Goal: Information Seeking & Learning: Learn about a topic

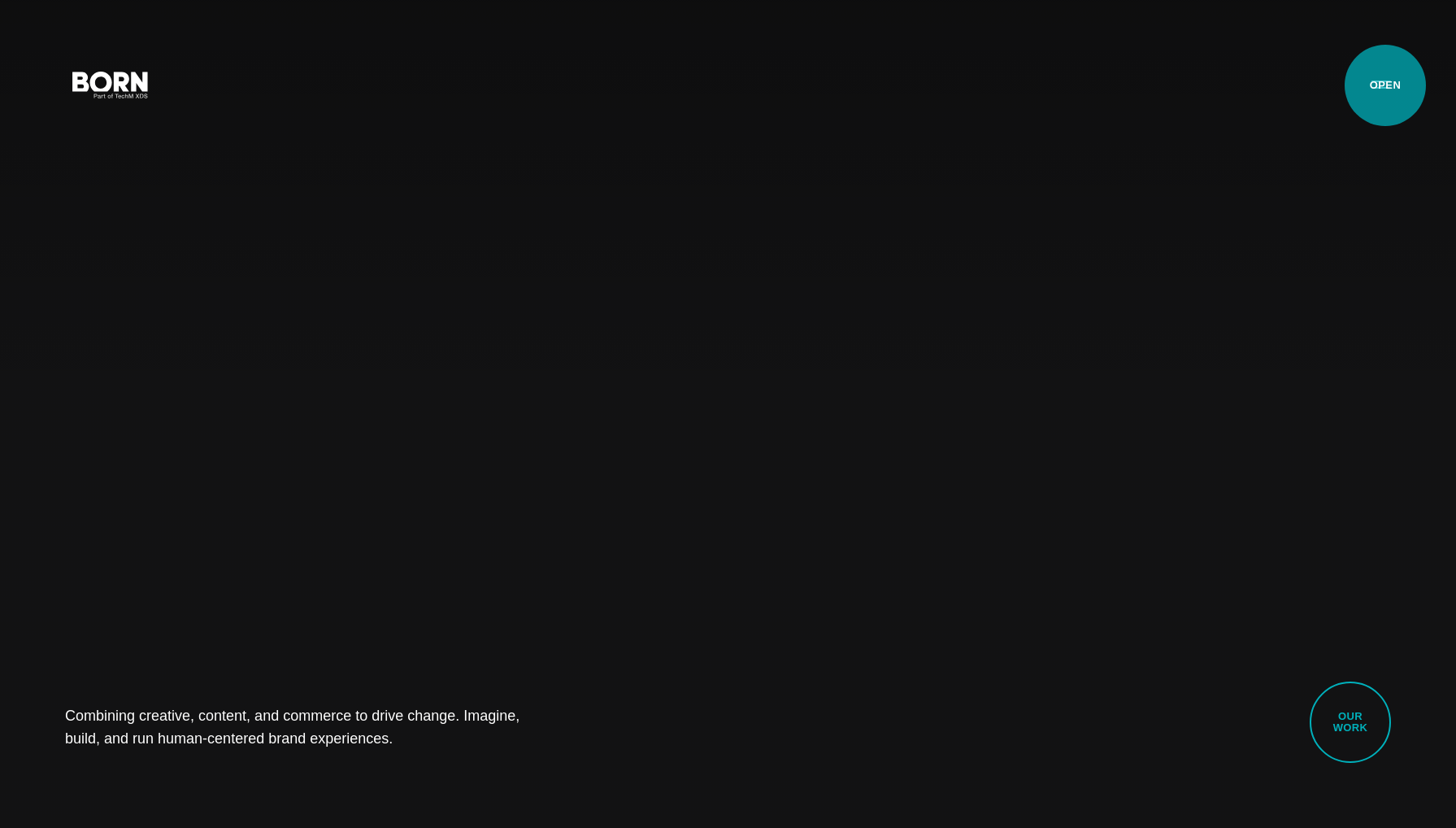
click at [1385, 85] on button "Primary Menu" at bounding box center [1381, 83] width 39 height 34
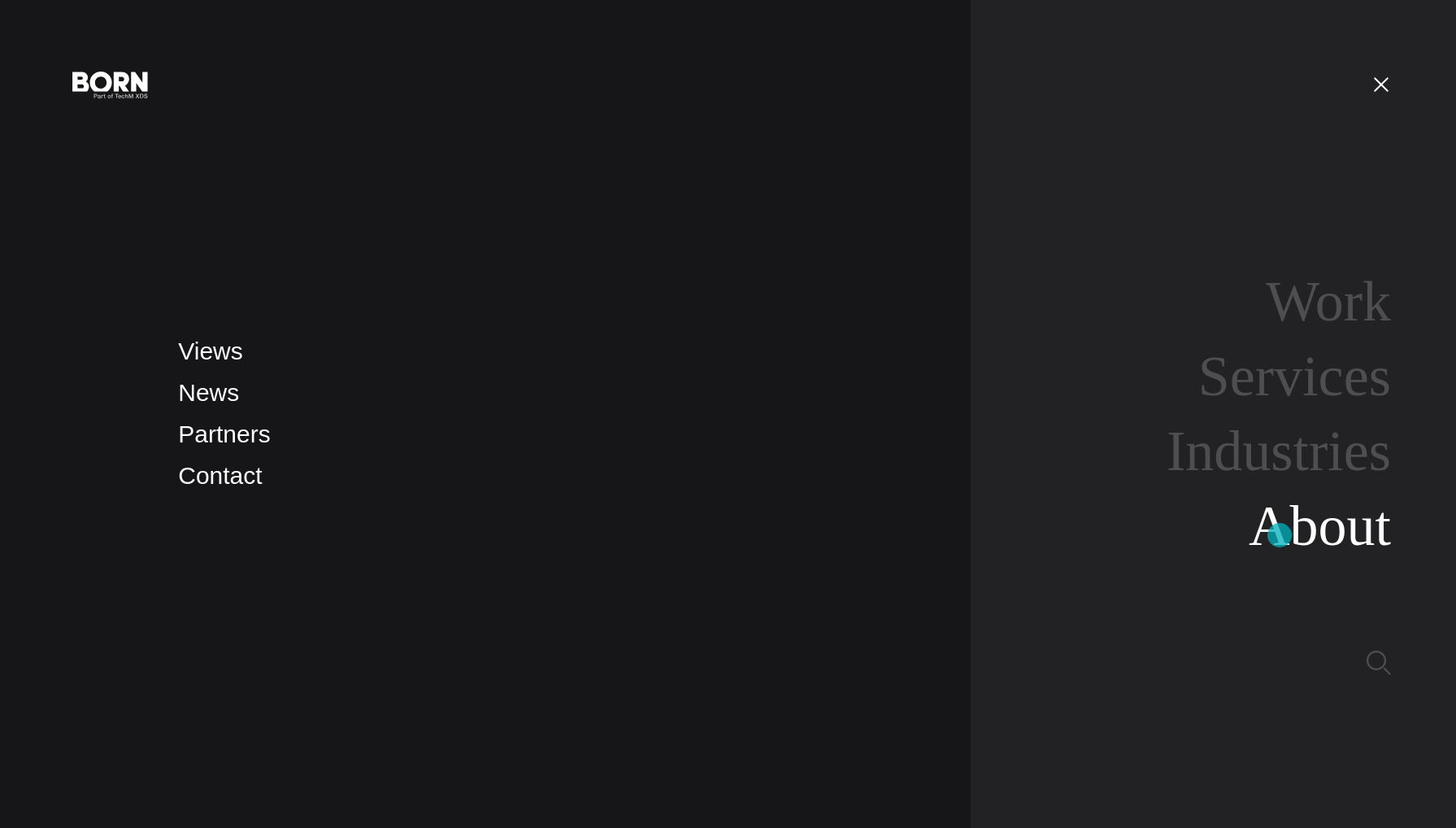
click at [1280, 535] on link "About" at bounding box center [1320, 525] width 142 height 63
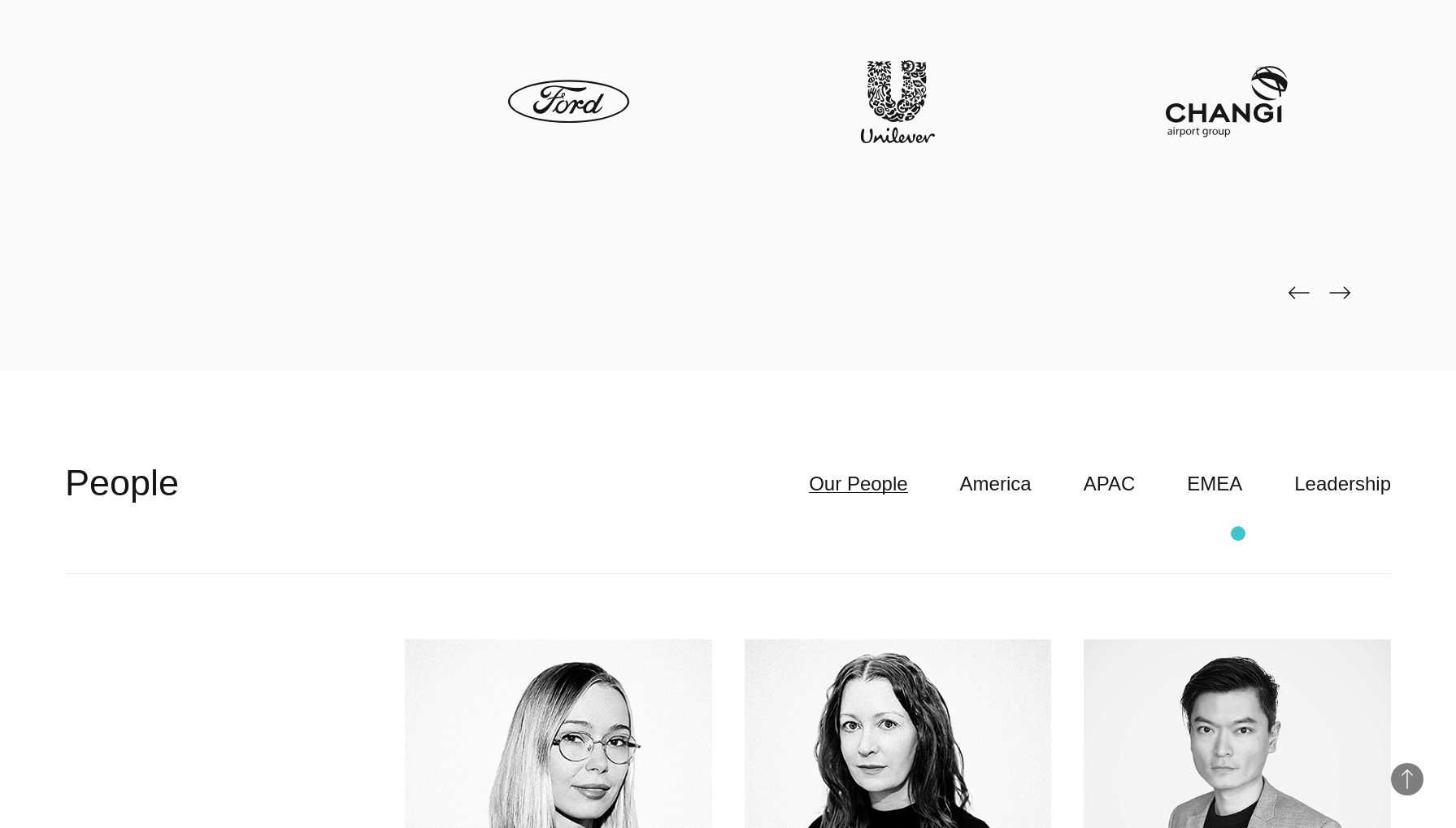
scroll to position [4752, 0]
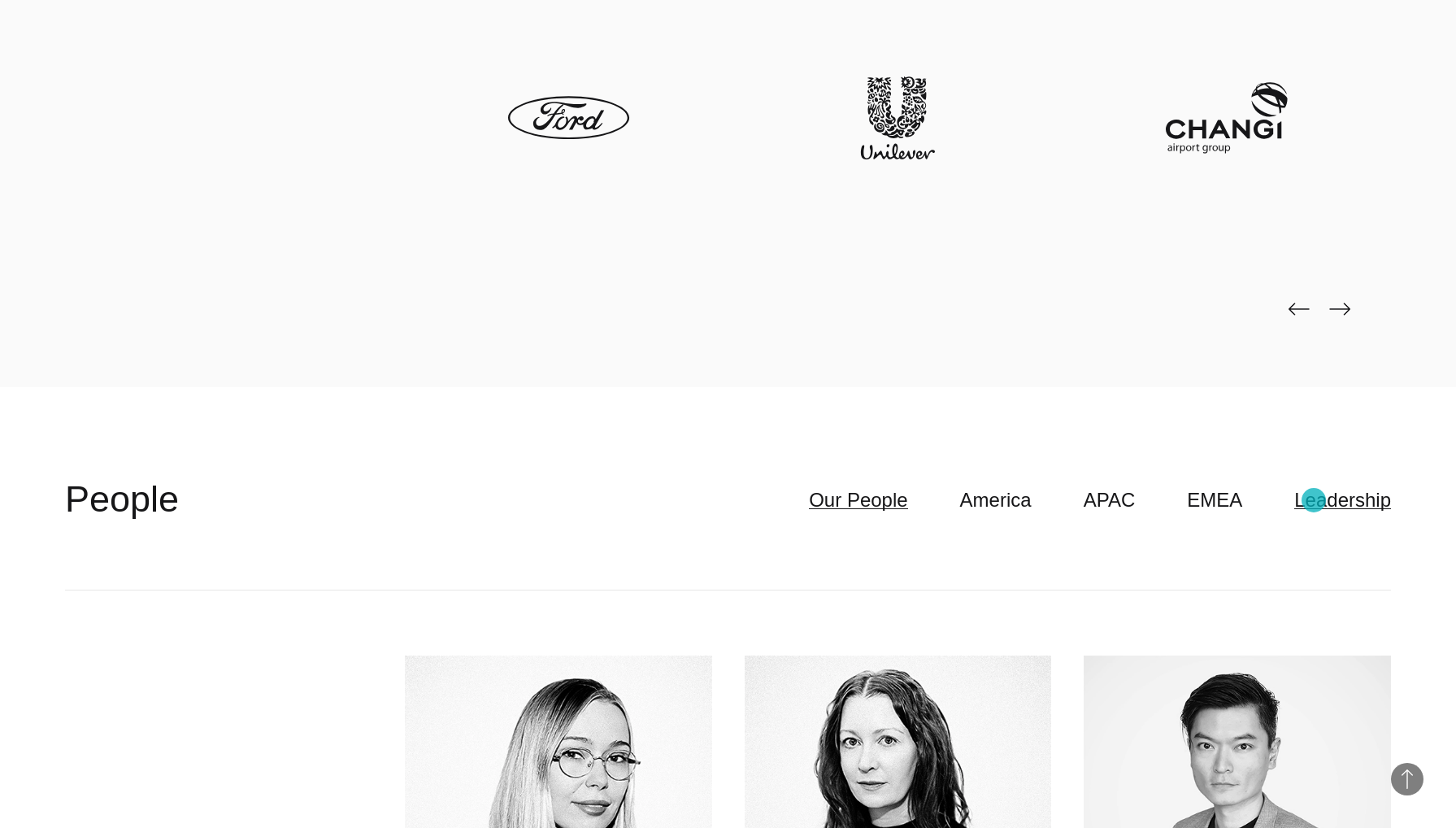
click at [1314, 500] on link "Leadership" at bounding box center [1342, 500] width 97 height 31
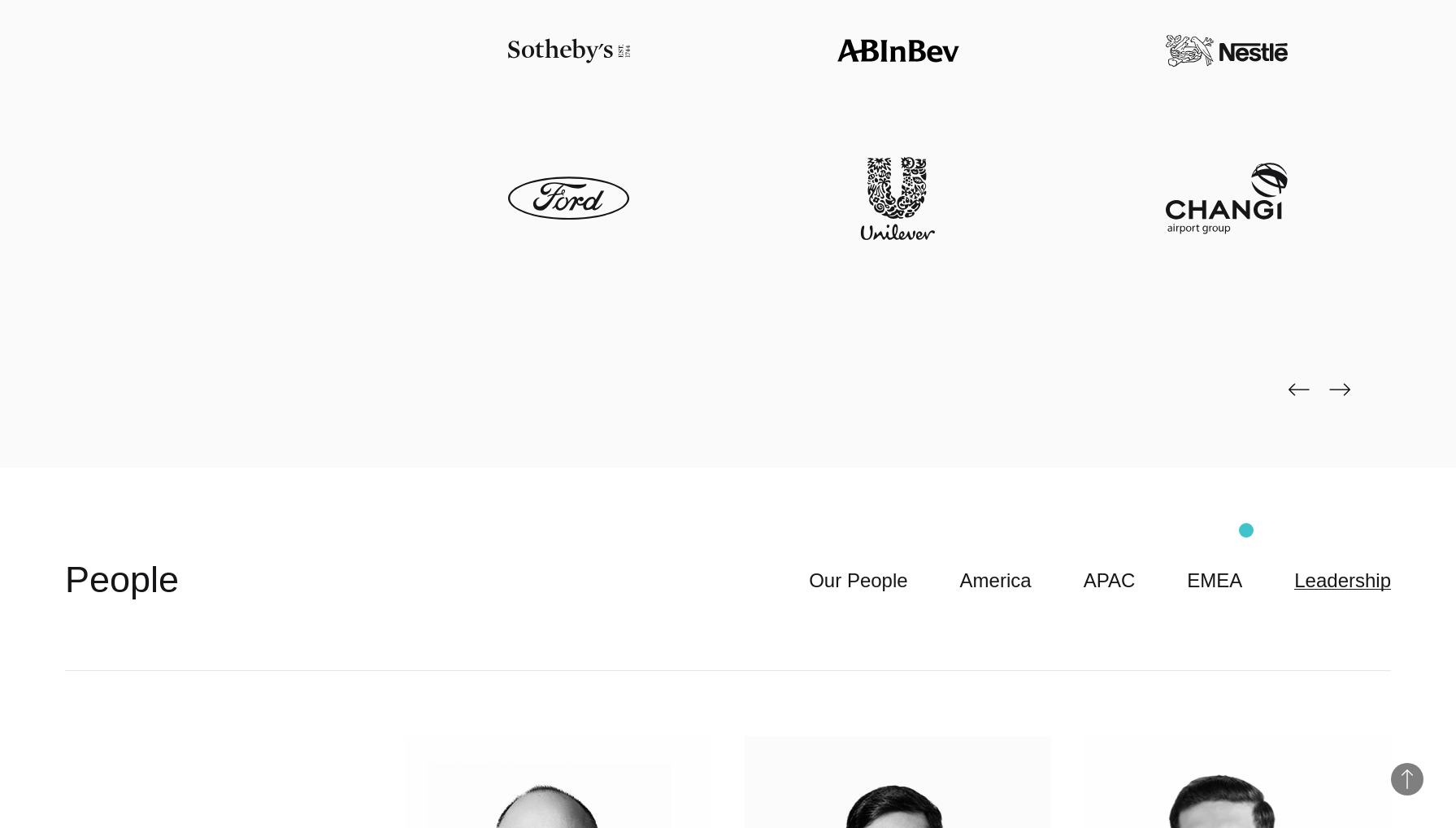
scroll to position [4754, 0]
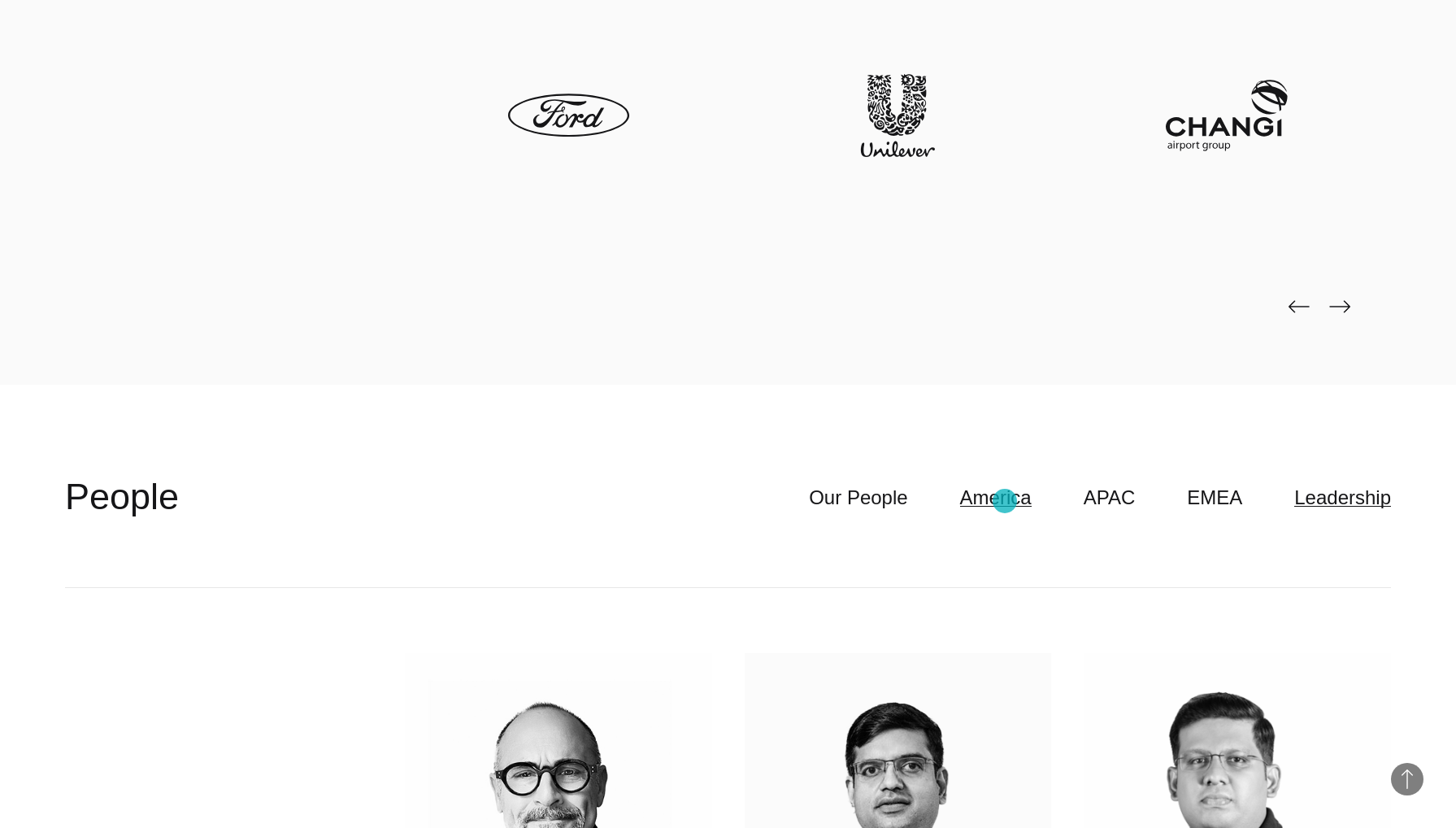
click at [1005, 501] on link "America" at bounding box center [995, 498] width 71 height 31
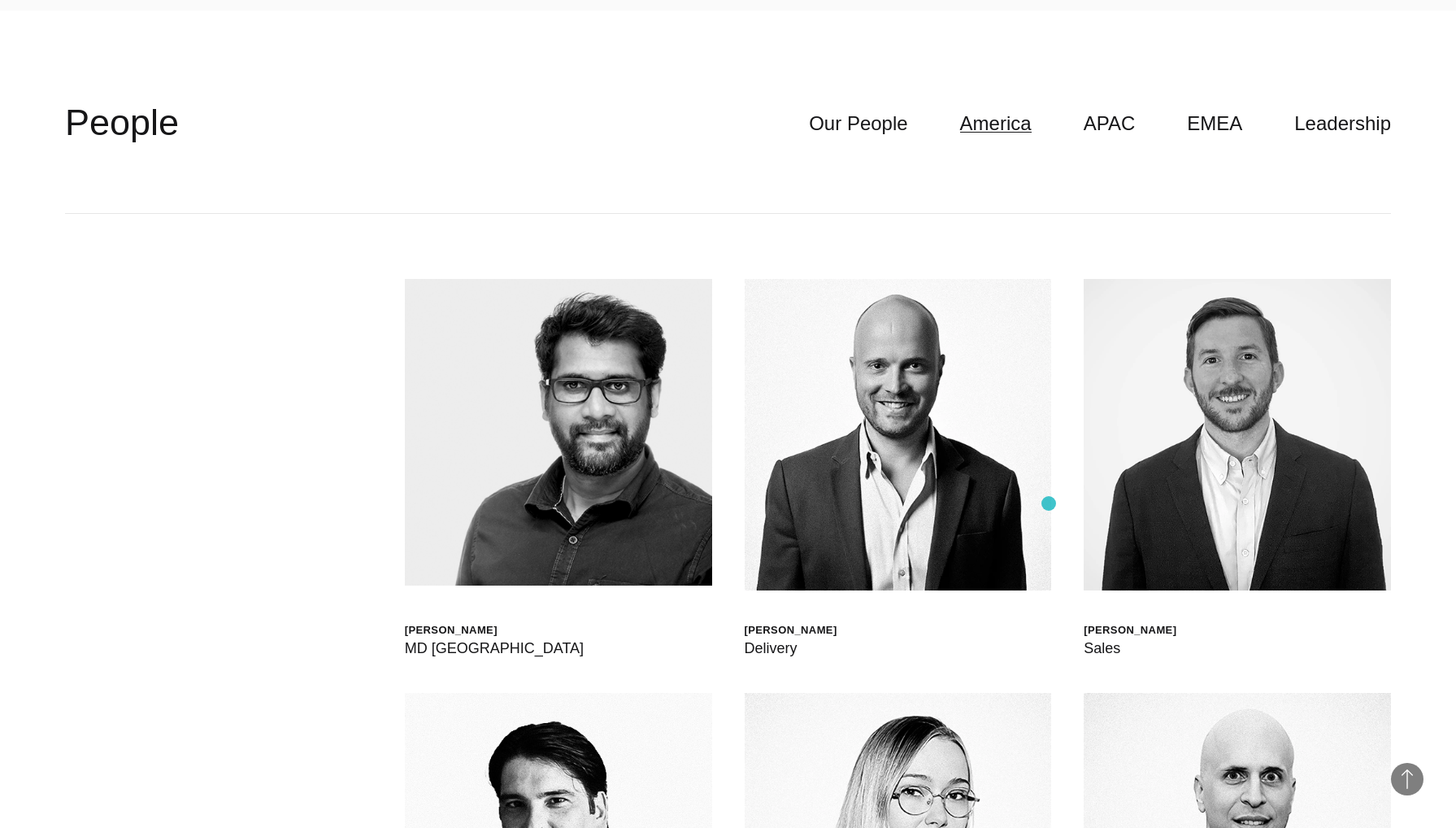
scroll to position [5167, 0]
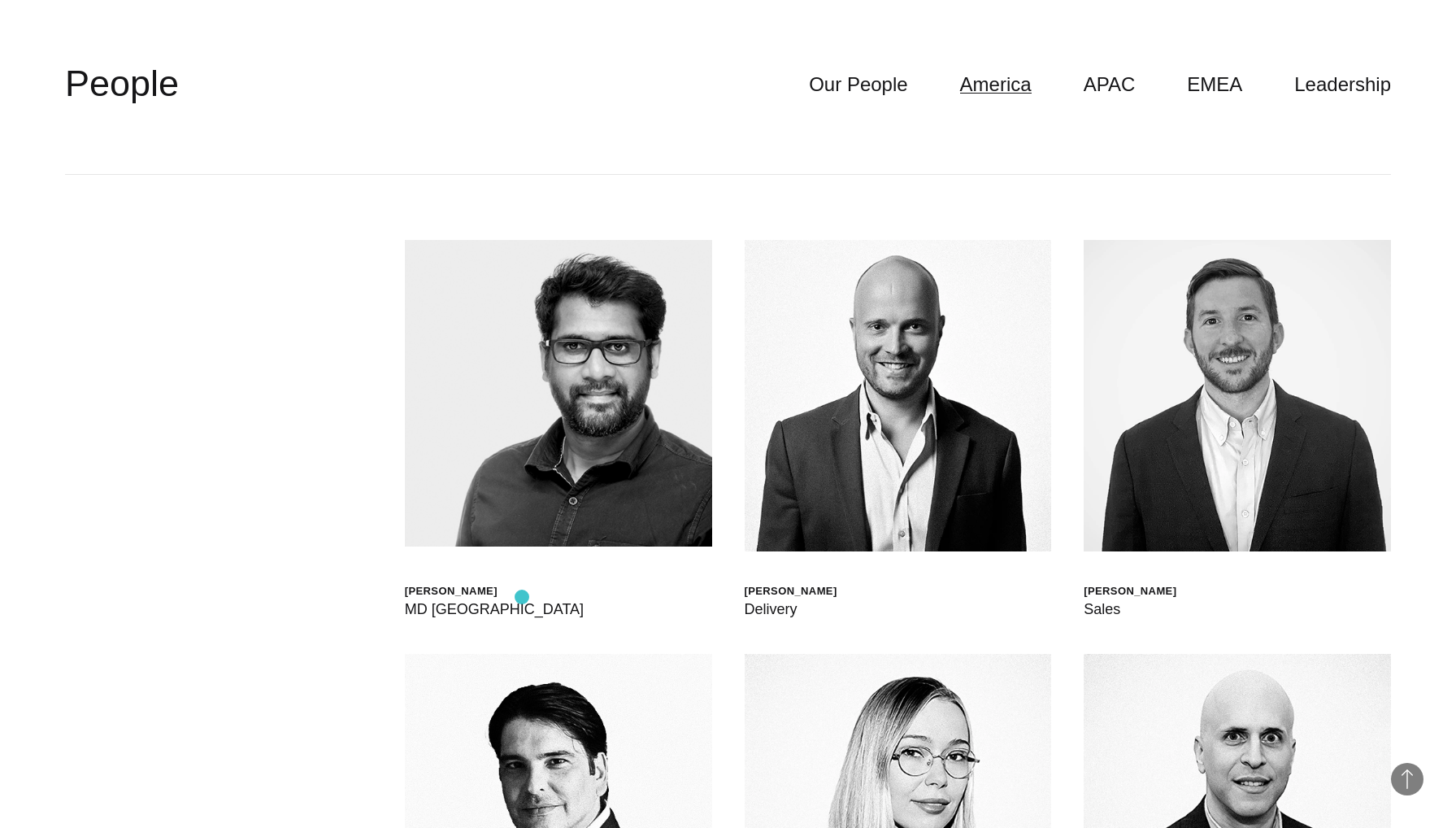
drag, startPoint x: 569, startPoint y: 594, endPoint x: 522, endPoint y: 598, distance: 47.2
click at [522, 598] on div "[PERSON_NAME] MD [GEOGRAPHIC_DATA]" at bounding box center [558, 431] width 307 height 381
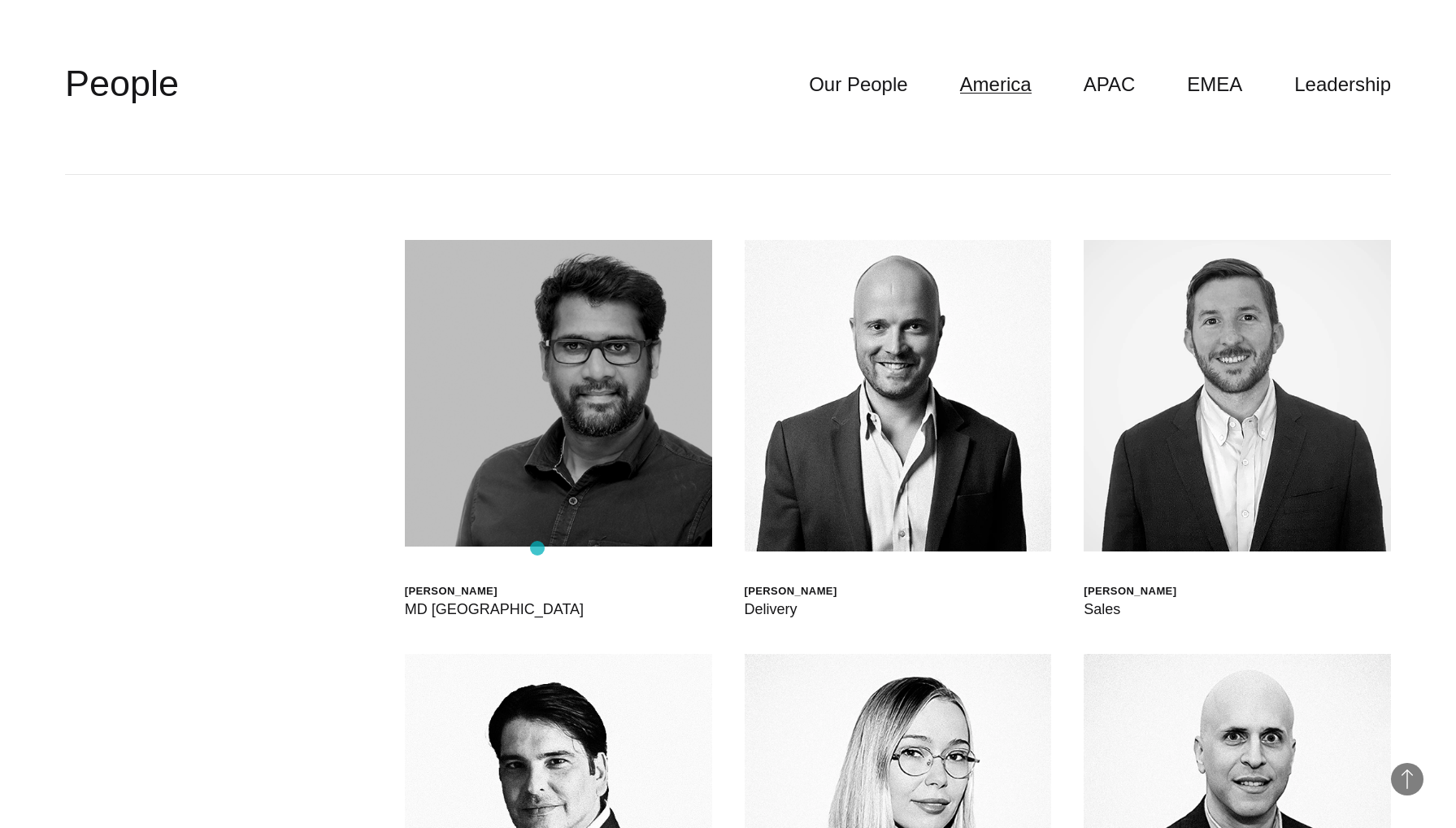
copy div "[PERSON_NAME]"
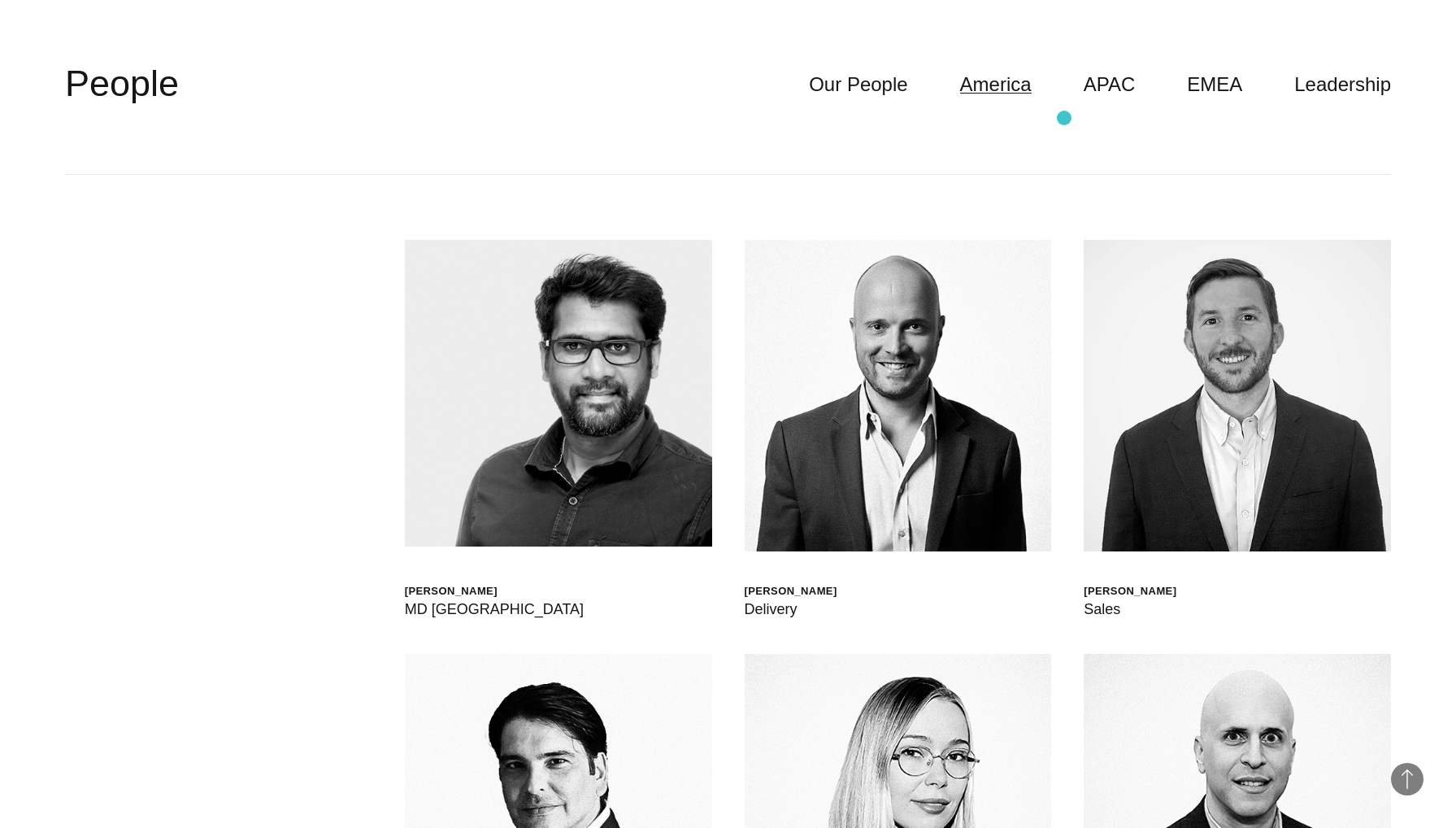
click at [1065, 118] on header "**********" at bounding box center [728, 84] width 1326 height 180
drag, startPoint x: 1065, startPoint y: 90, endPoint x: 1005, endPoint y: 86, distance: 60.1
click at [1005, 86] on ul "Our People America APAC EMEA Leadership" at bounding box center [1073, 84] width 634 height 31
drag, startPoint x: 544, startPoint y: 594, endPoint x: 414, endPoint y: 586, distance: 130.2
click at [415, 587] on div "[PERSON_NAME] MD [GEOGRAPHIC_DATA]" at bounding box center [558, 431] width 307 height 381
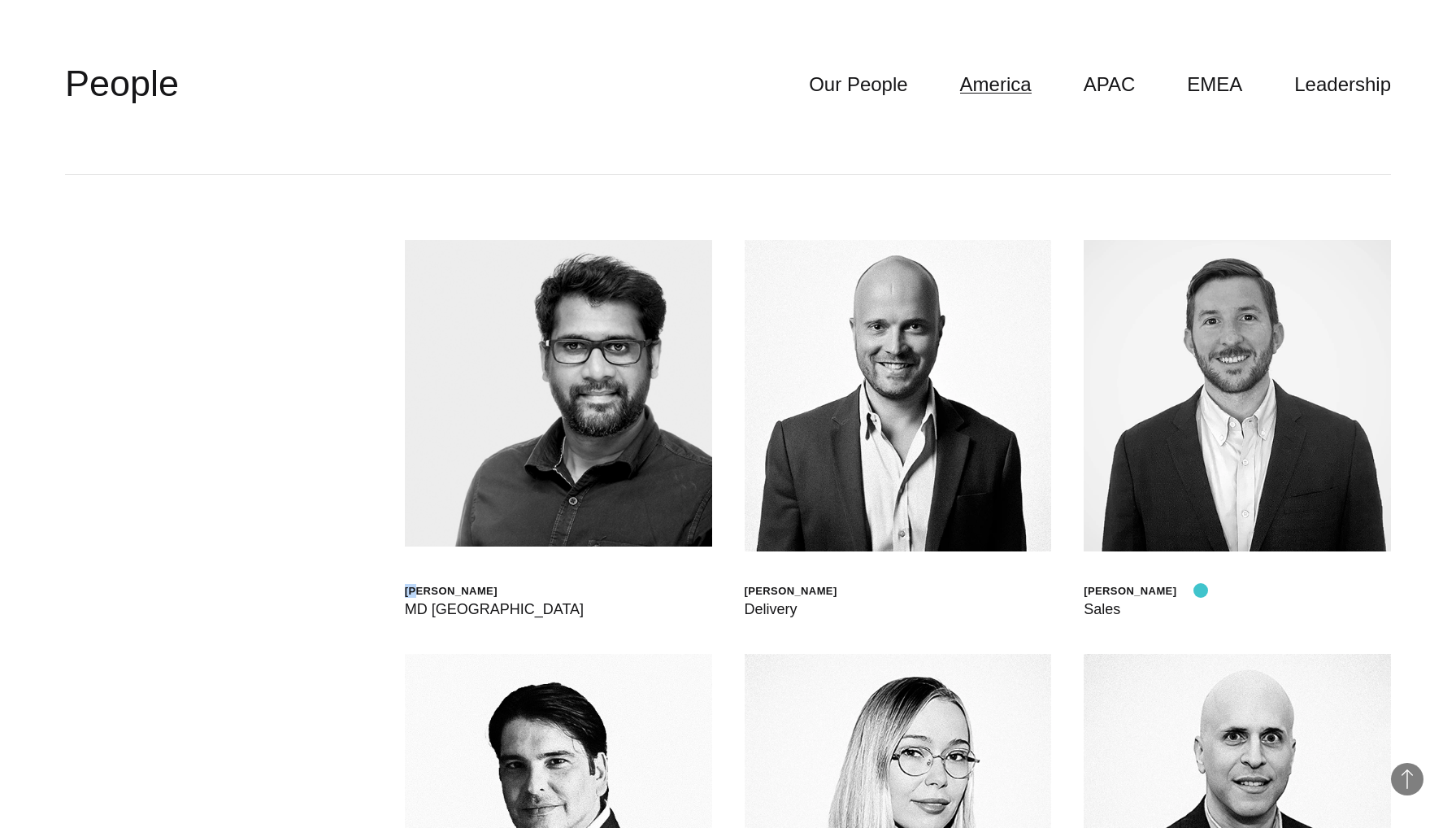
drag, startPoint x: 1229, startPoint y: 594, endPoint x: 1198, endPoint y: 590, distance: 31.3
click at [1199, 591] on div "[PERSON_NAME] Sales" at bounding box center [1237, 431] width 307 height 381
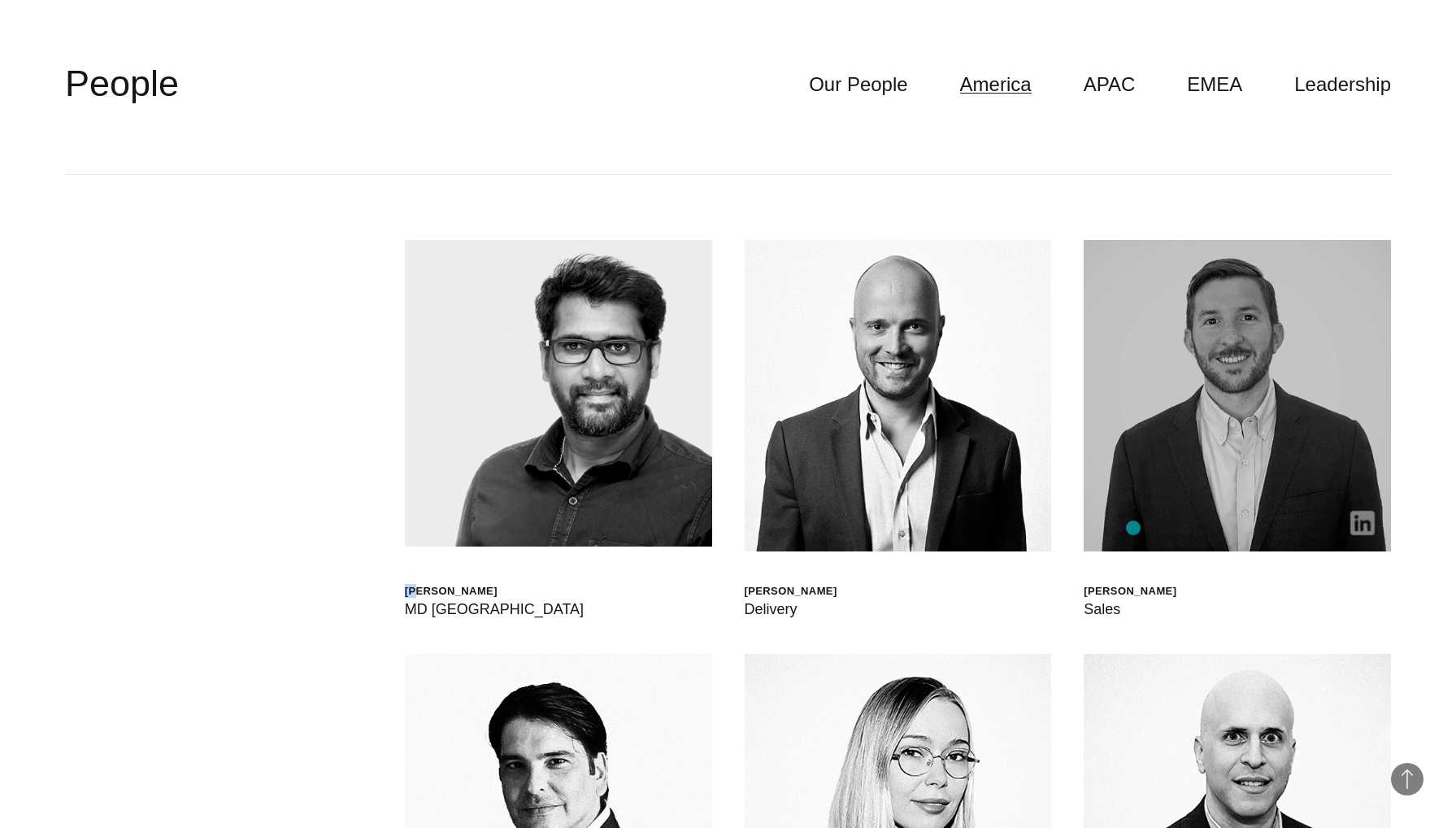
copy div "[PERSON_NAME]"
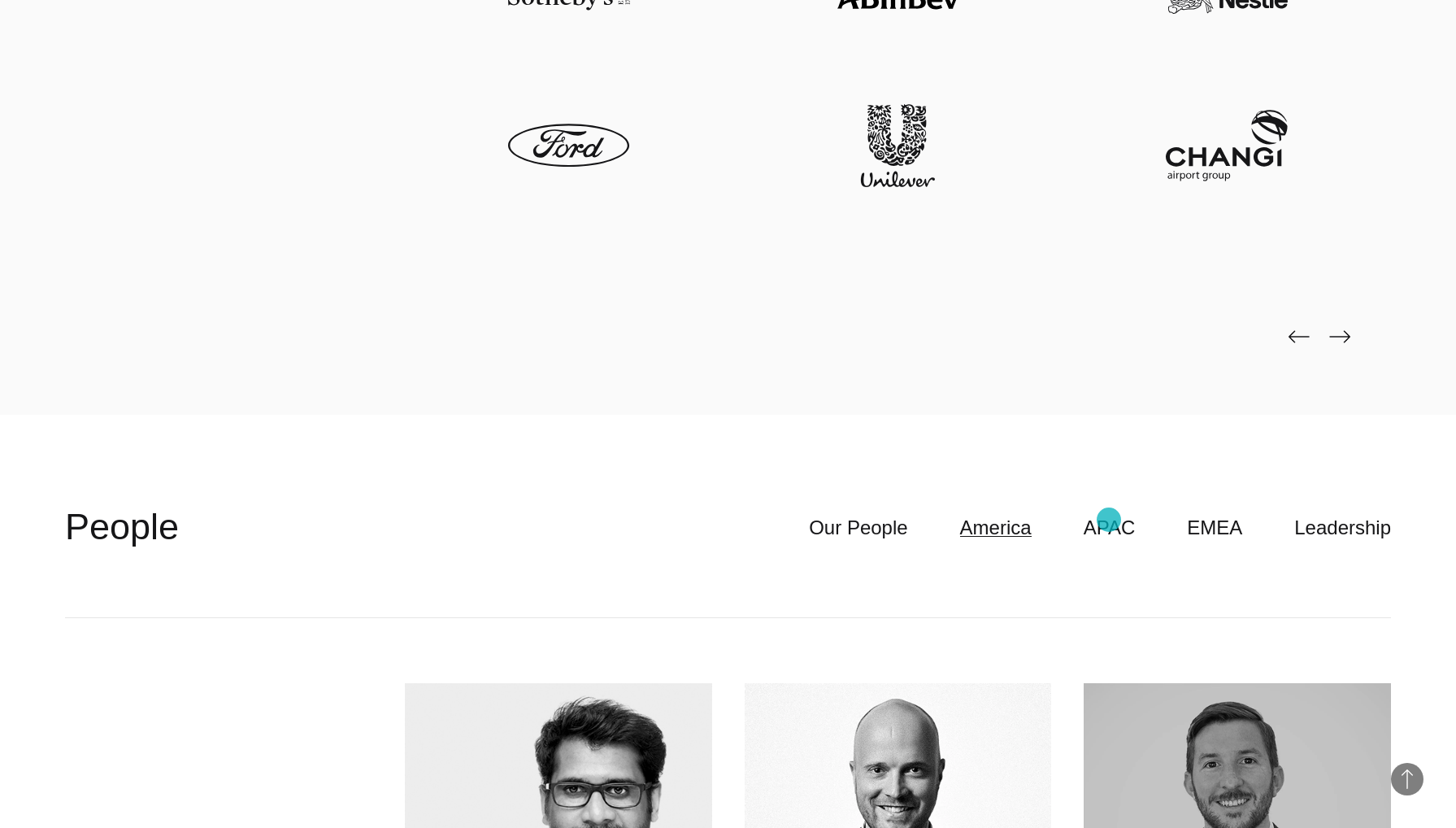
scroll to position [4723, 0]
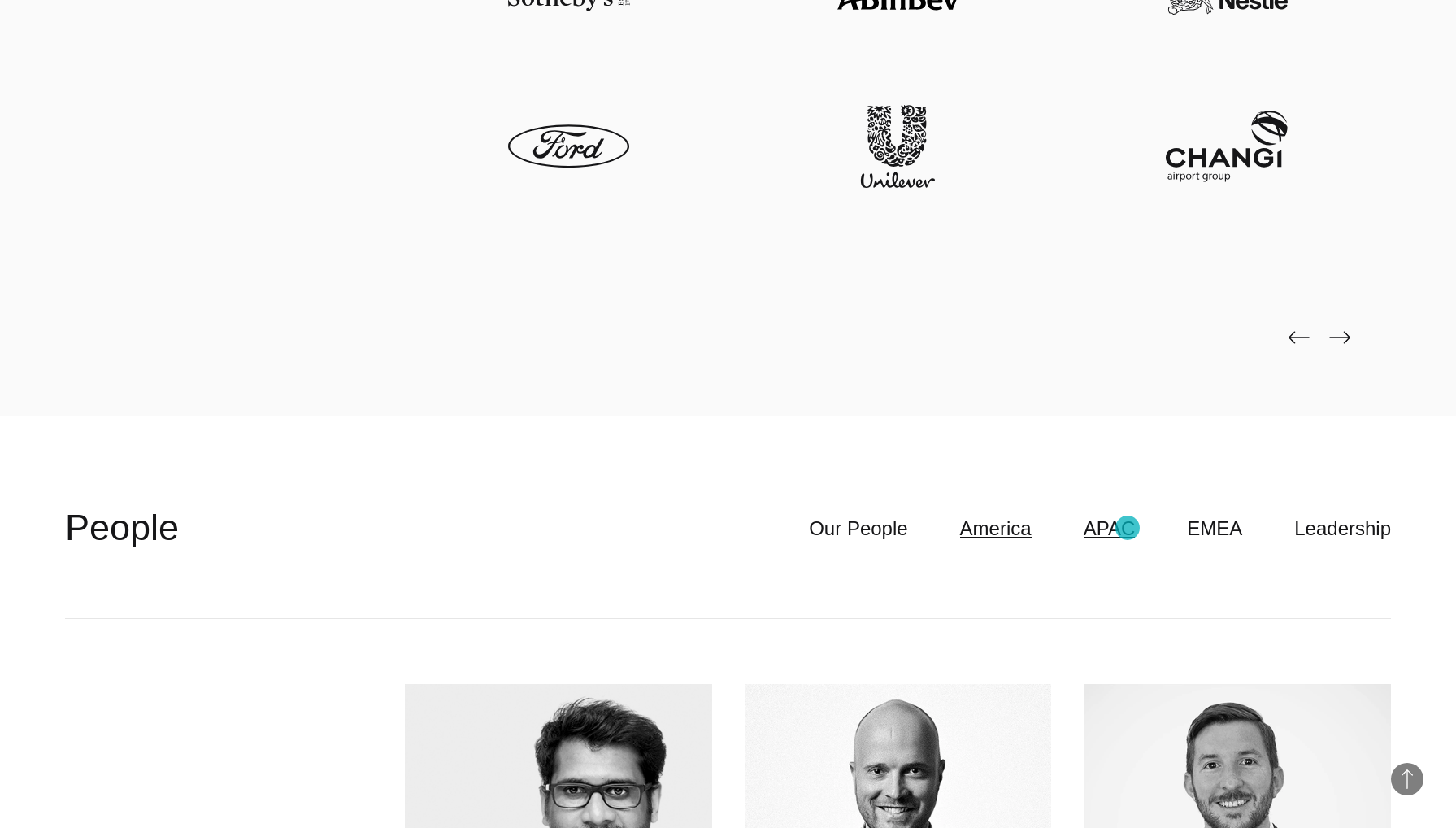
click at [1128, 528] on link "APAC" at bounding box center [1109, 528] width 52 height 31
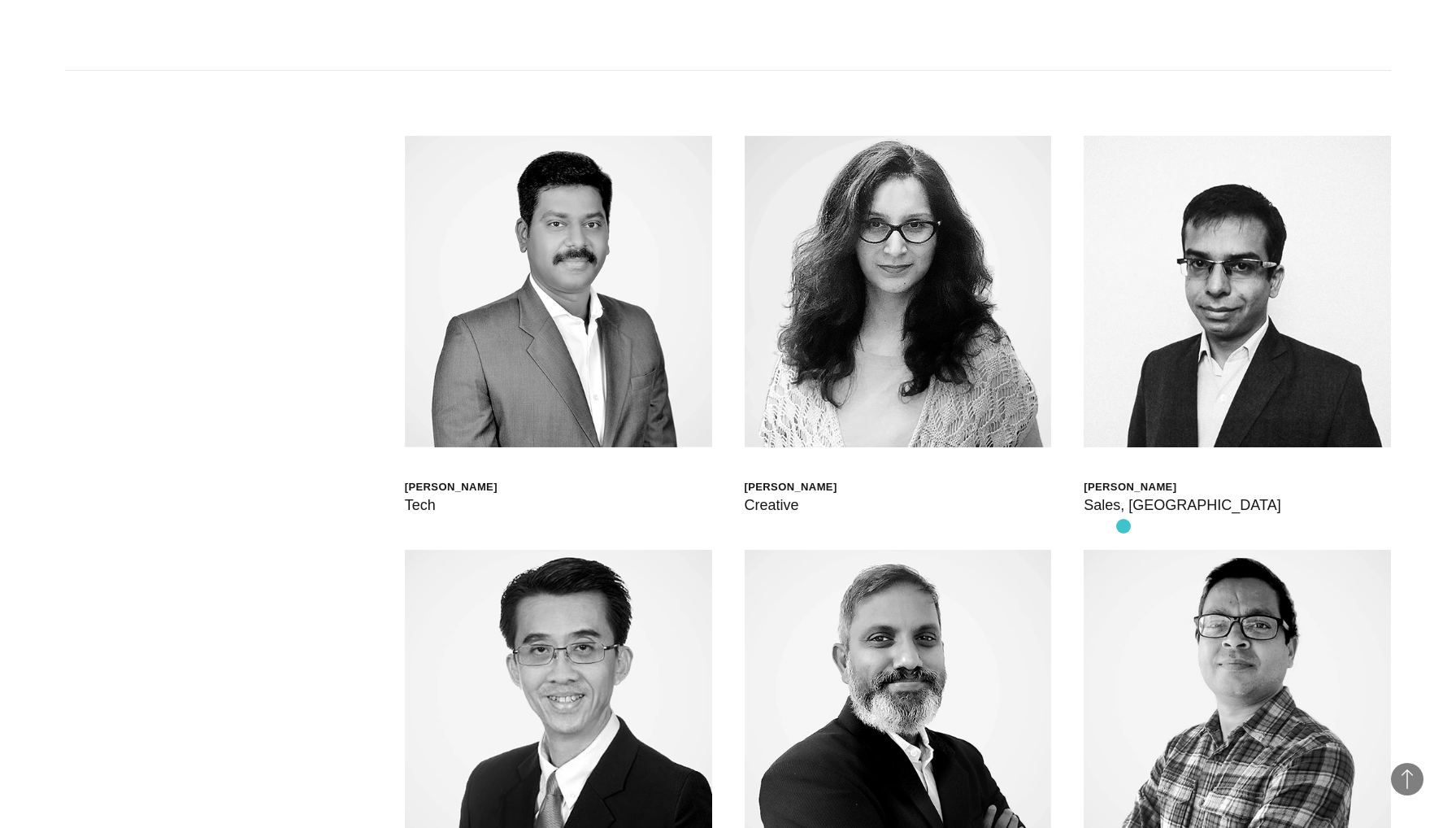
scroll to position [5335, 0]
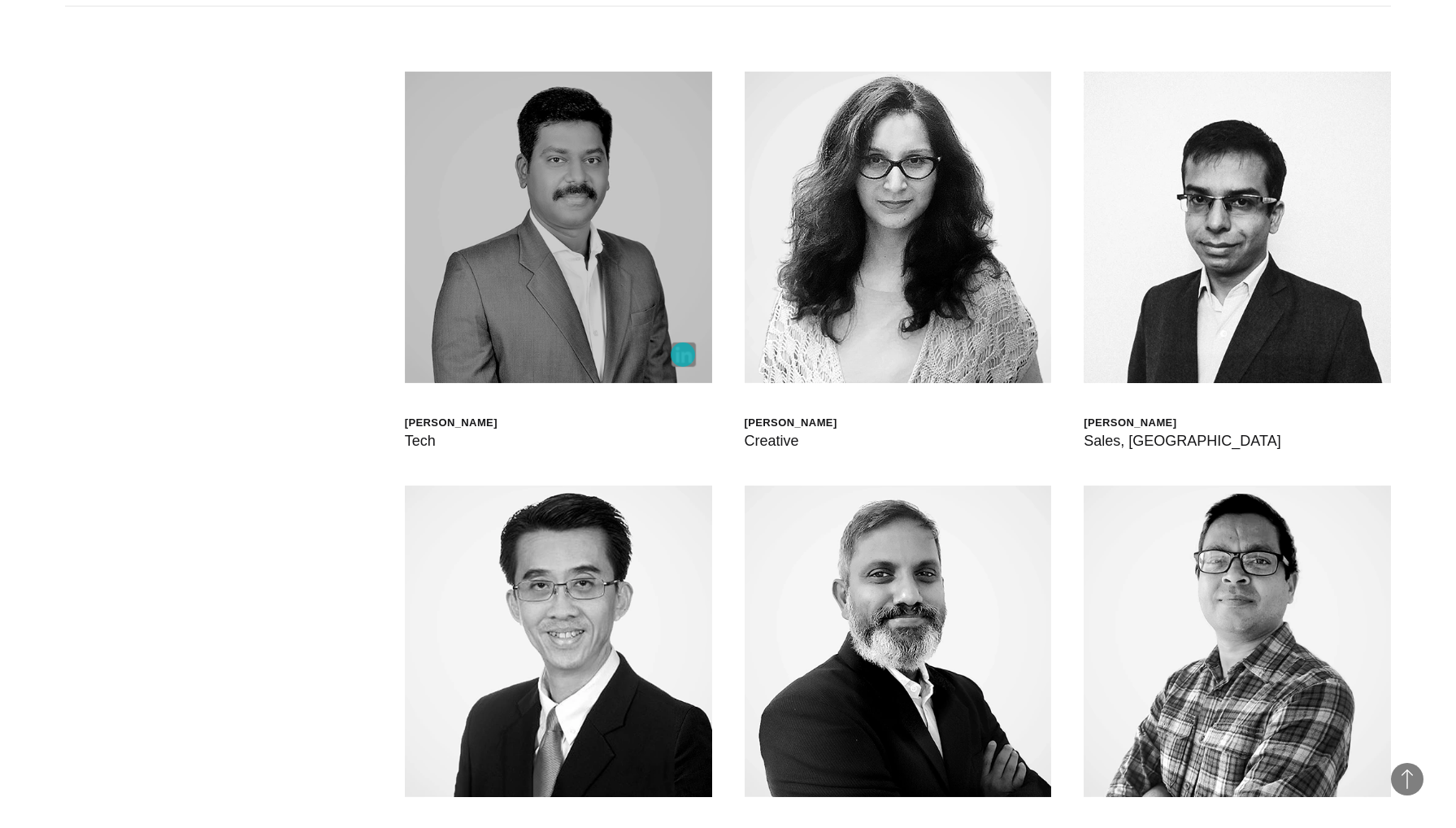
click at [682, 355] on img at bounding box center [683, 355] width 25 height 25
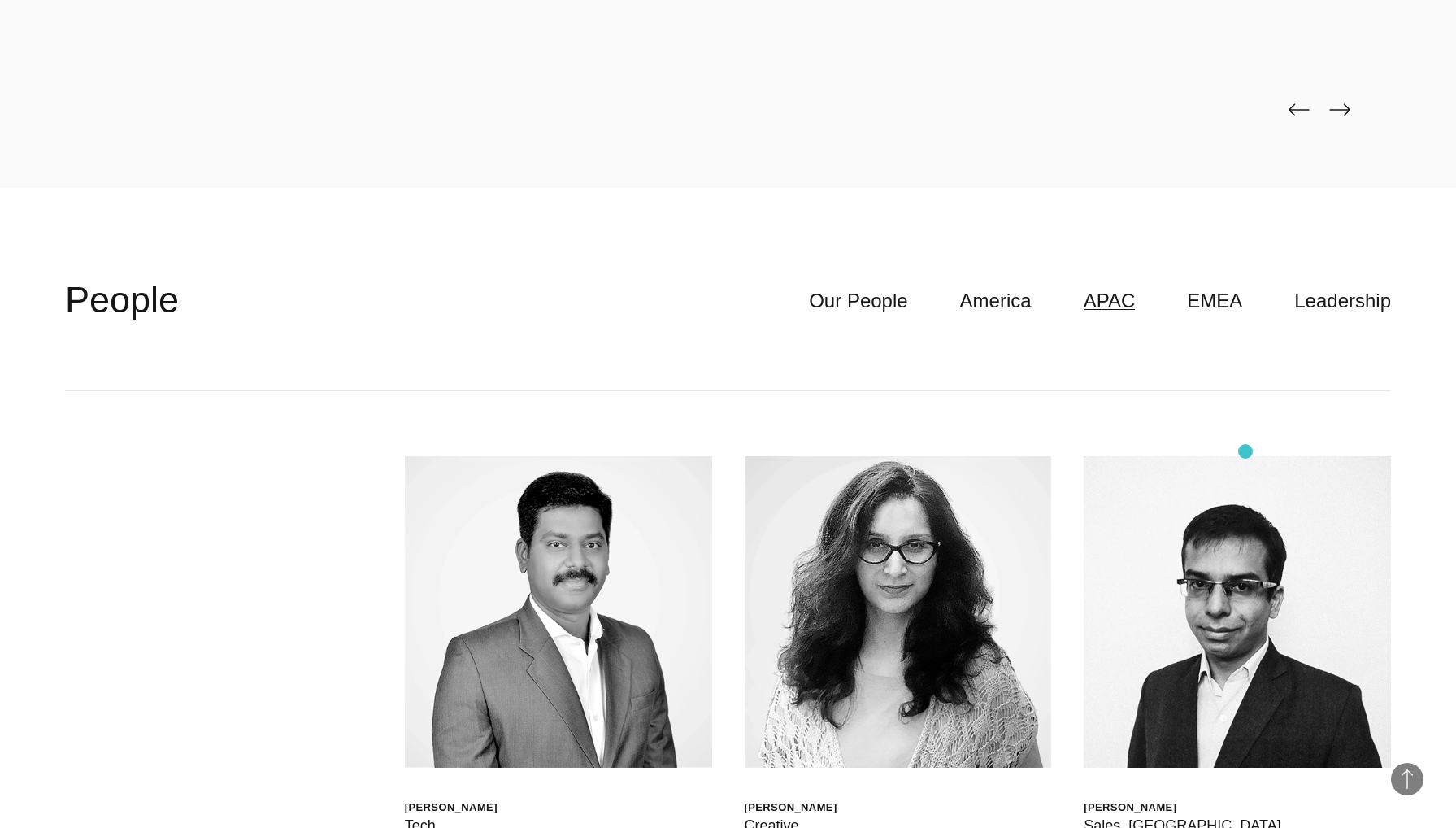
scroll to position [4894, 0]
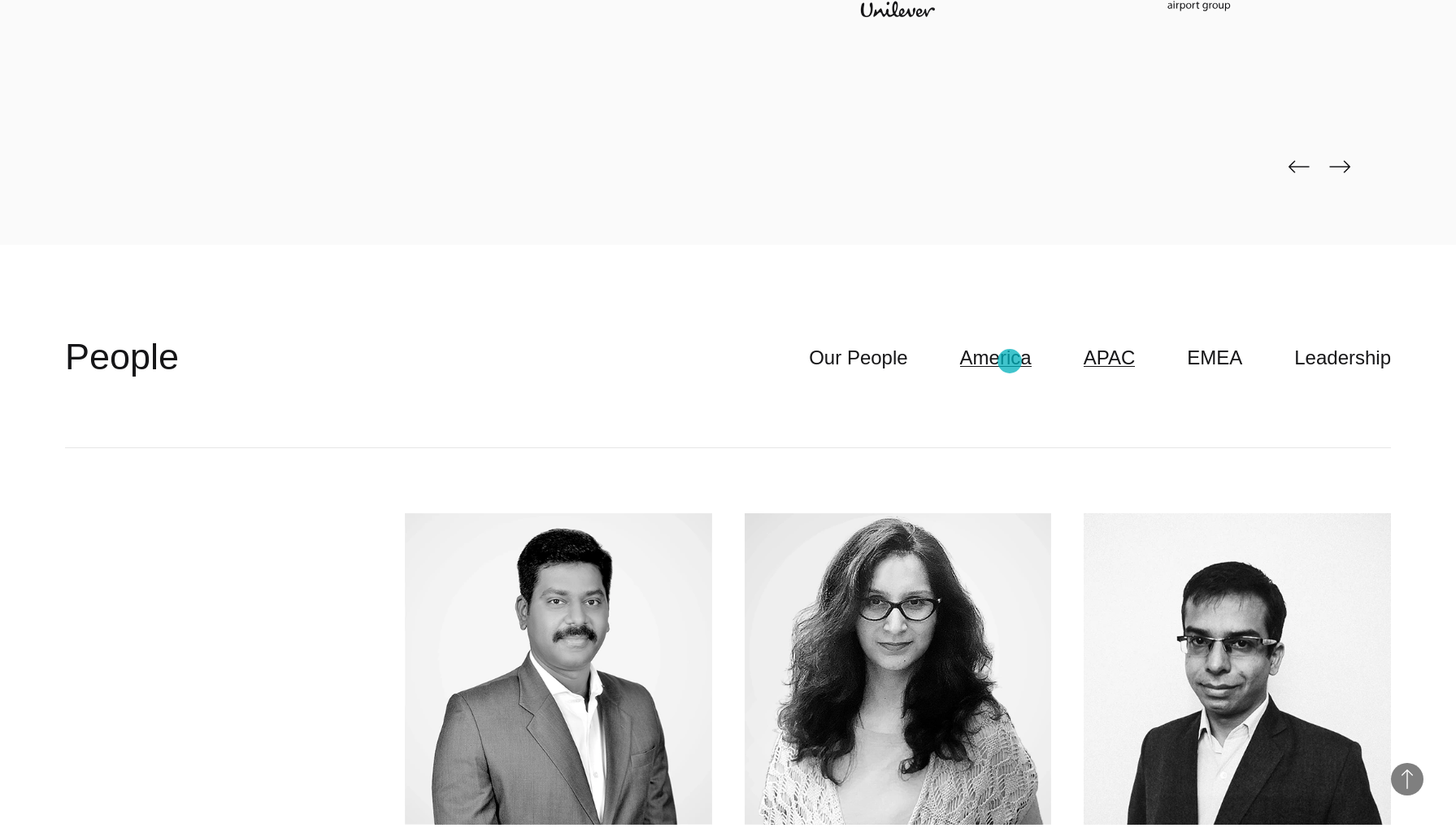
click at [1010, 362] on link "America" at bounding box center [995, 358] width 71 height 31
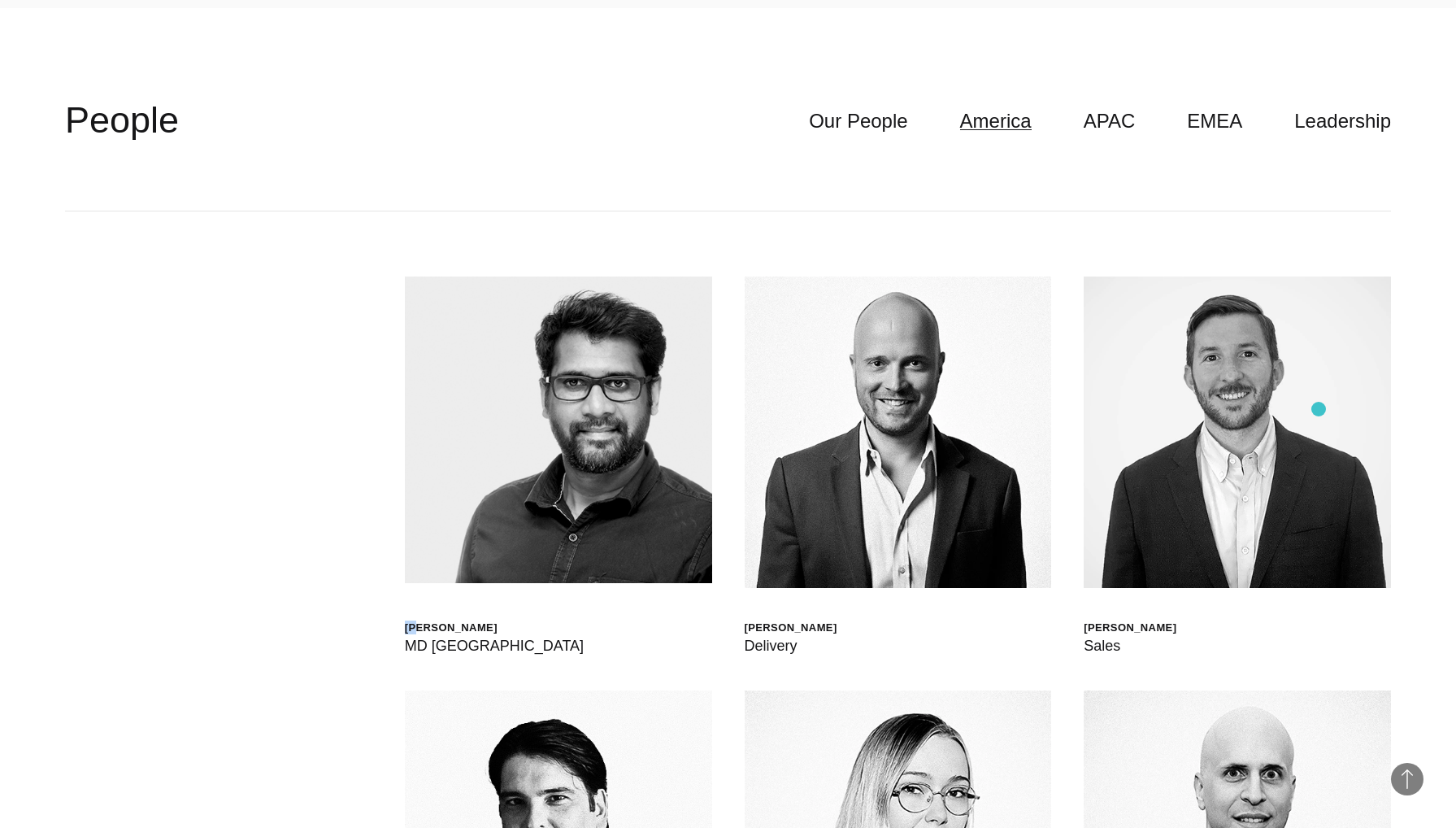
scroll to position [5216, 0]
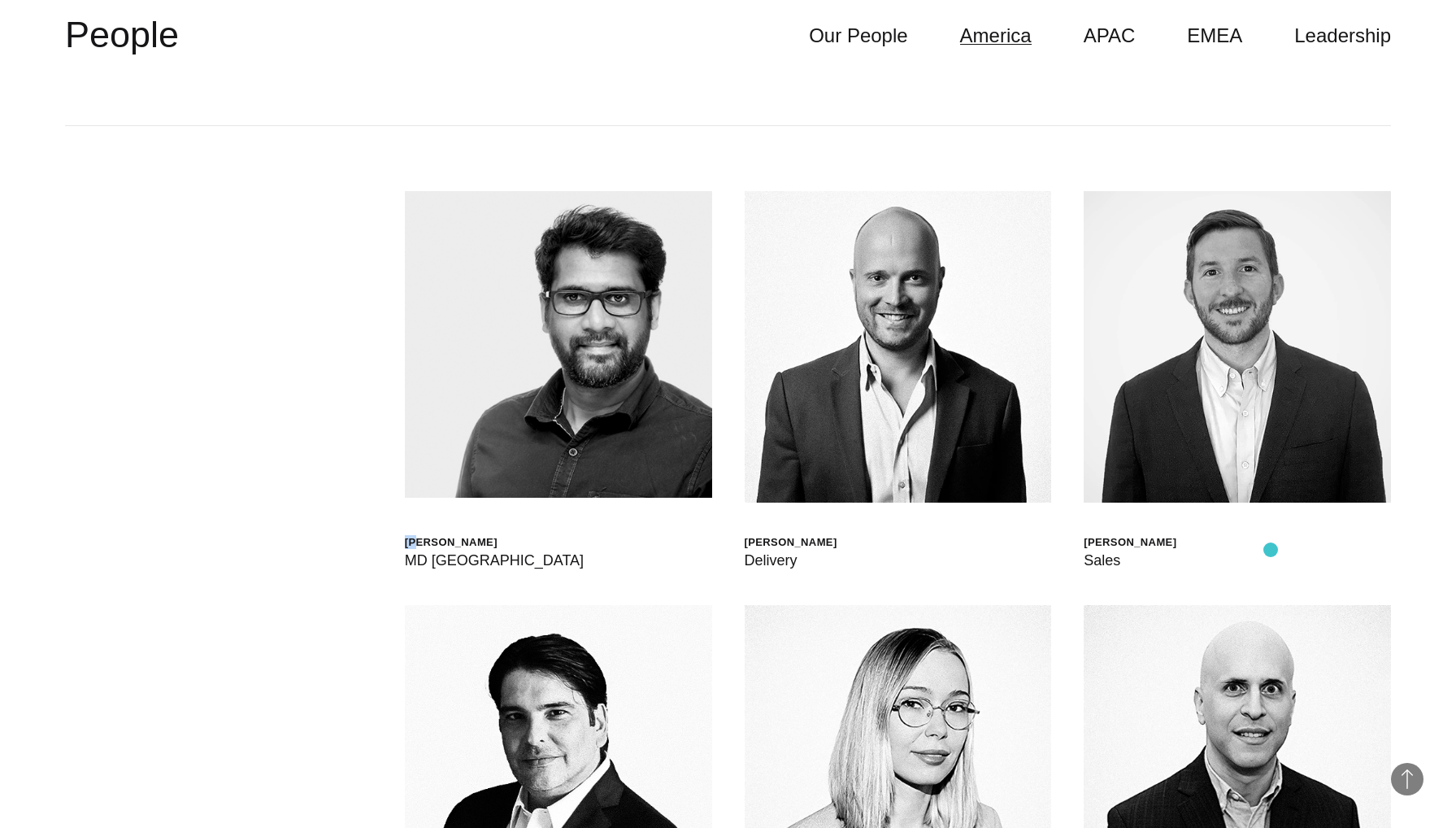
click at [1271, 550] on div "[PERSON_NAME] Sales" at bounding box center [1237, 382] width 307 height 381
drag, startPoint x: 1248, startPoint y: 545, endPoint x: 1203, endPoint y: 540, distance: 45.3
click at [1203, 540] on div "[PERSON_NAME] Sales" at bounding box center [1237, 382] width 307 height 381
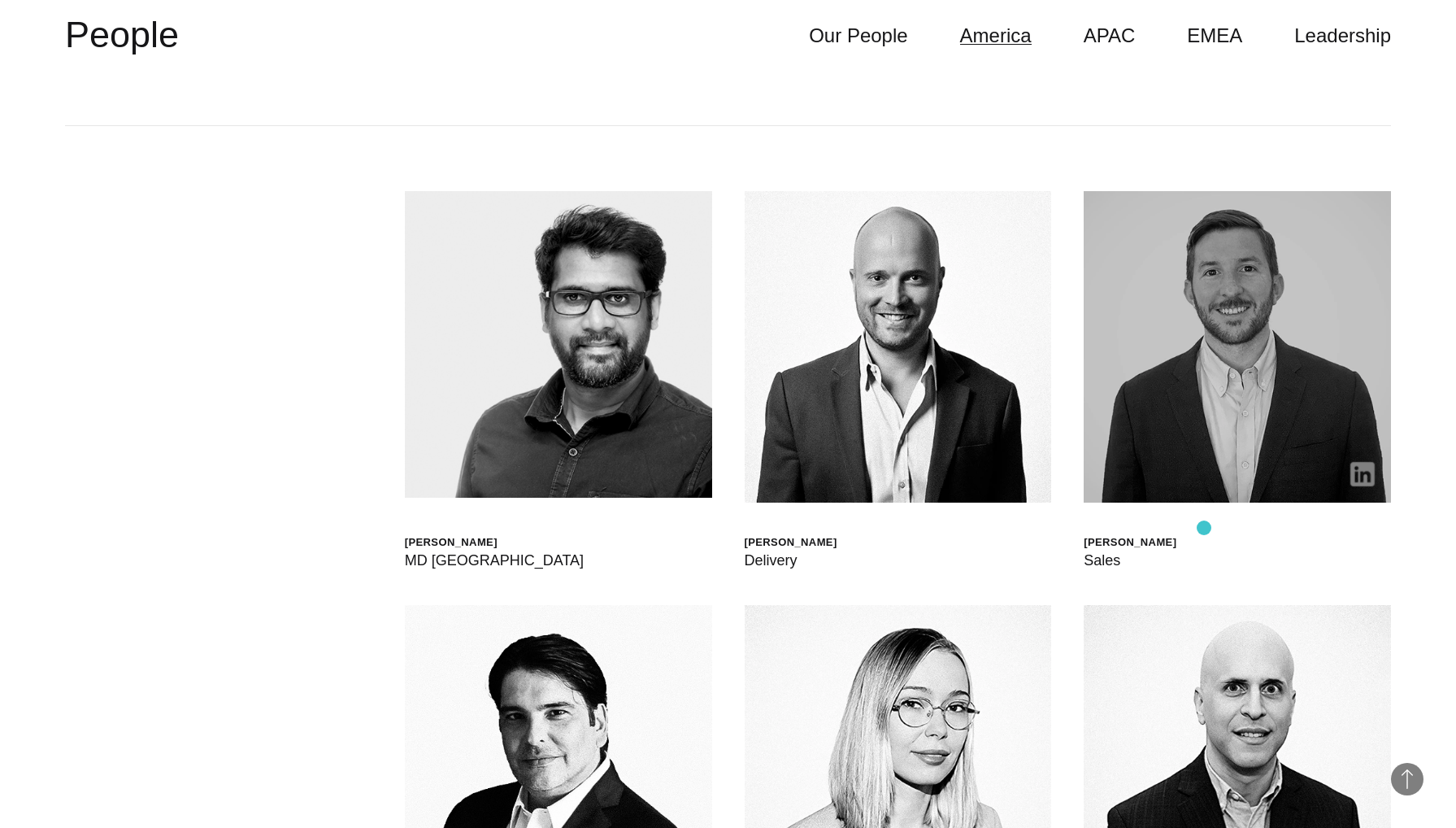
copy div "[PERSON_NAME]"
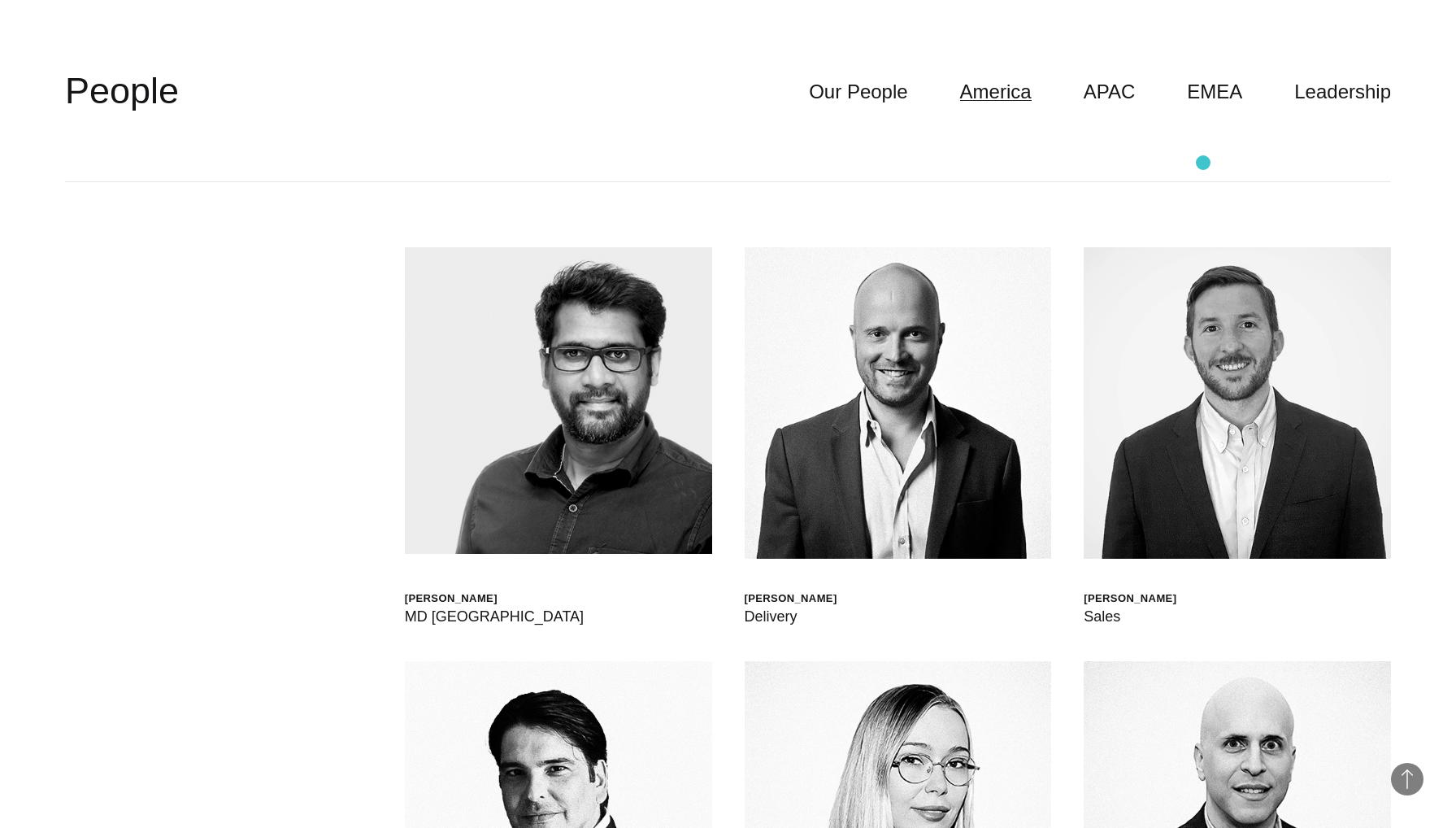
scroll to position [5152, 0]
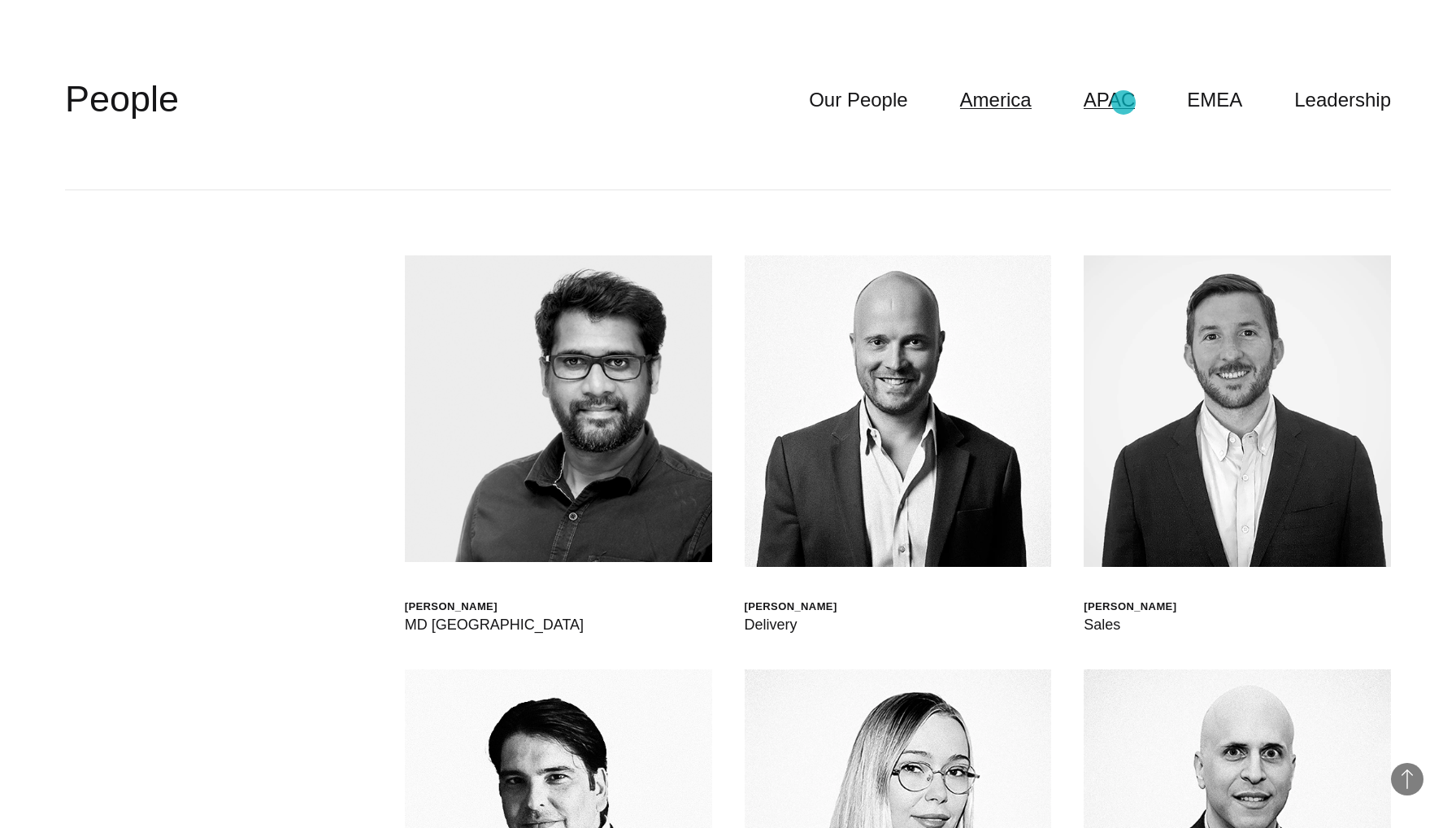
click at [1123, 102] on link "APAC" at bounding box center [1109, 100] width 52 height 31
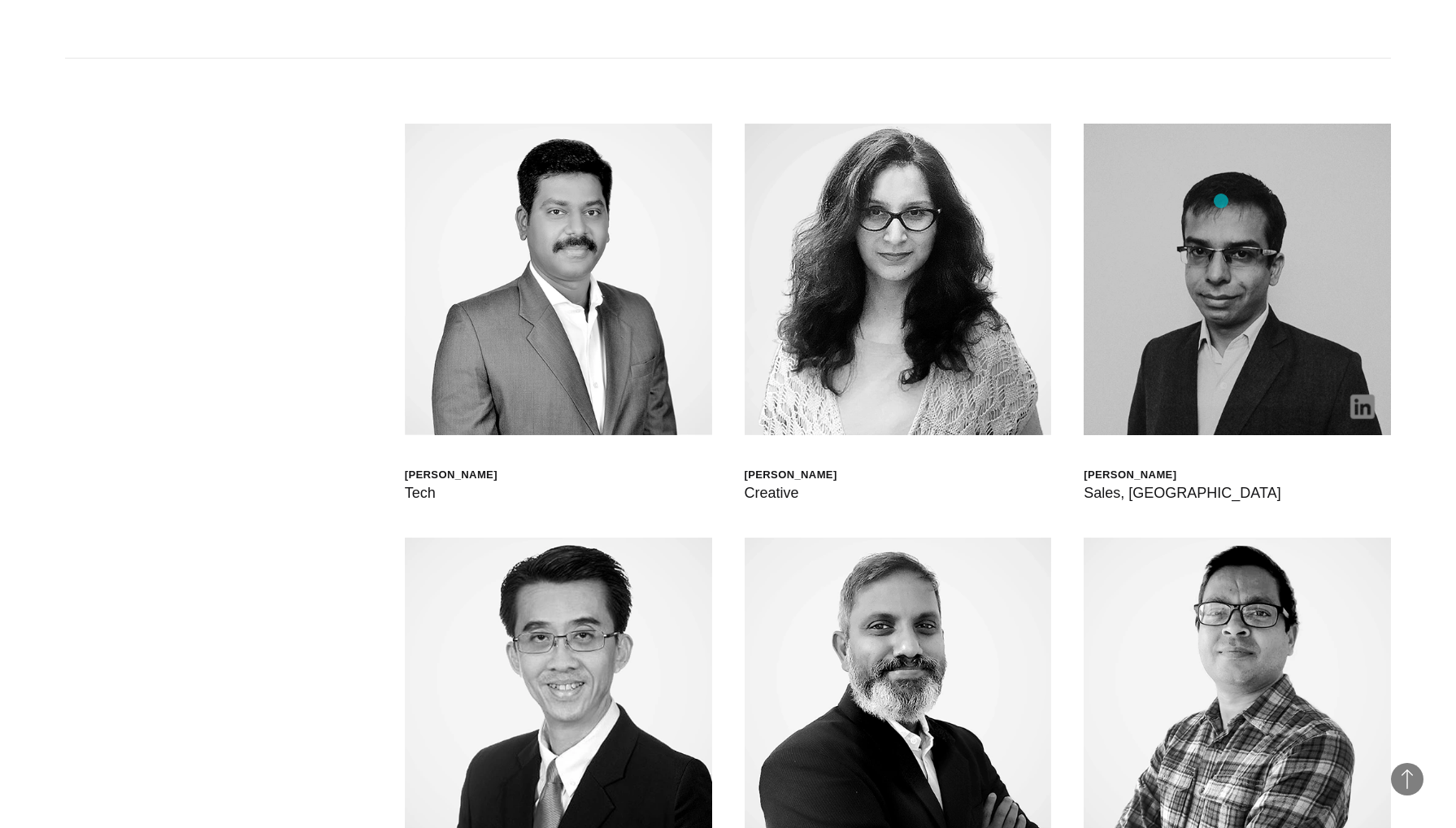
scroll to position [5327, 0]
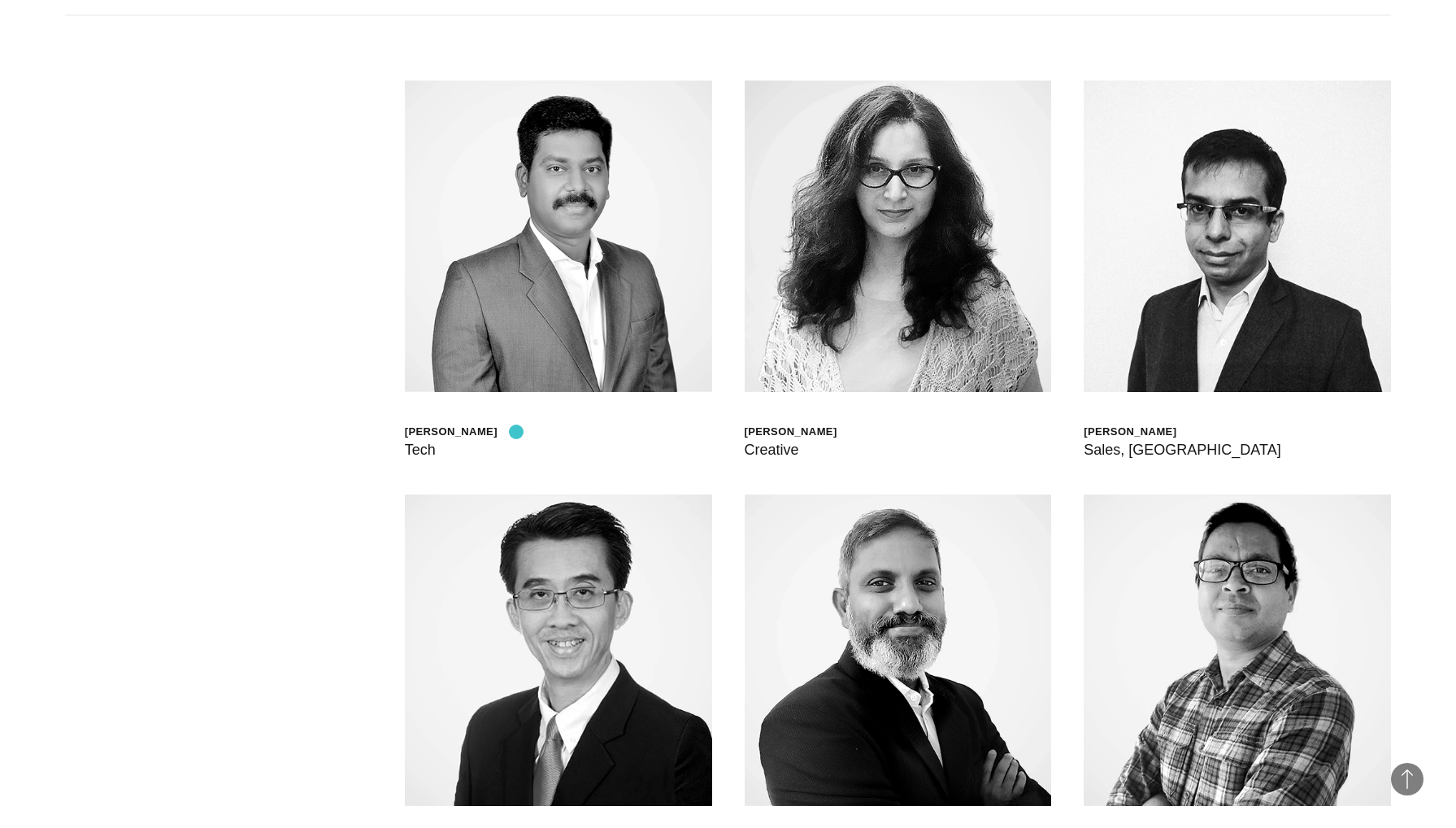
drag, startPoint x: 566, startPoint y: 432, endPoint x: 517, endPoint y: 432, distance: 49.0
click at [517, 432] on div "[PERSON_NAME] Tech" at bounding box center [558, 271] width 307 height 381
copy div "[PERSON_NAME]"
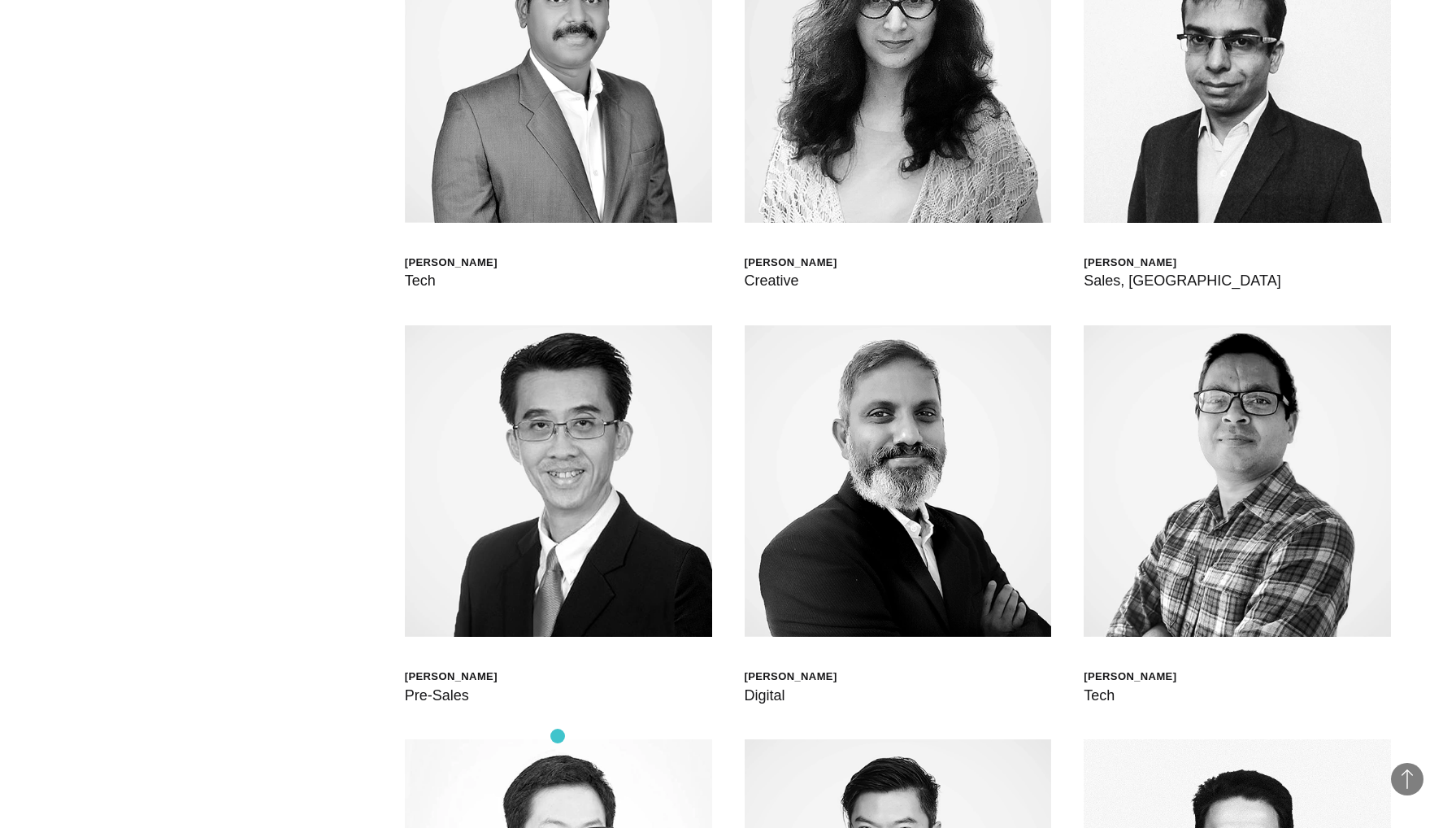
scroll to position [5499, 0]
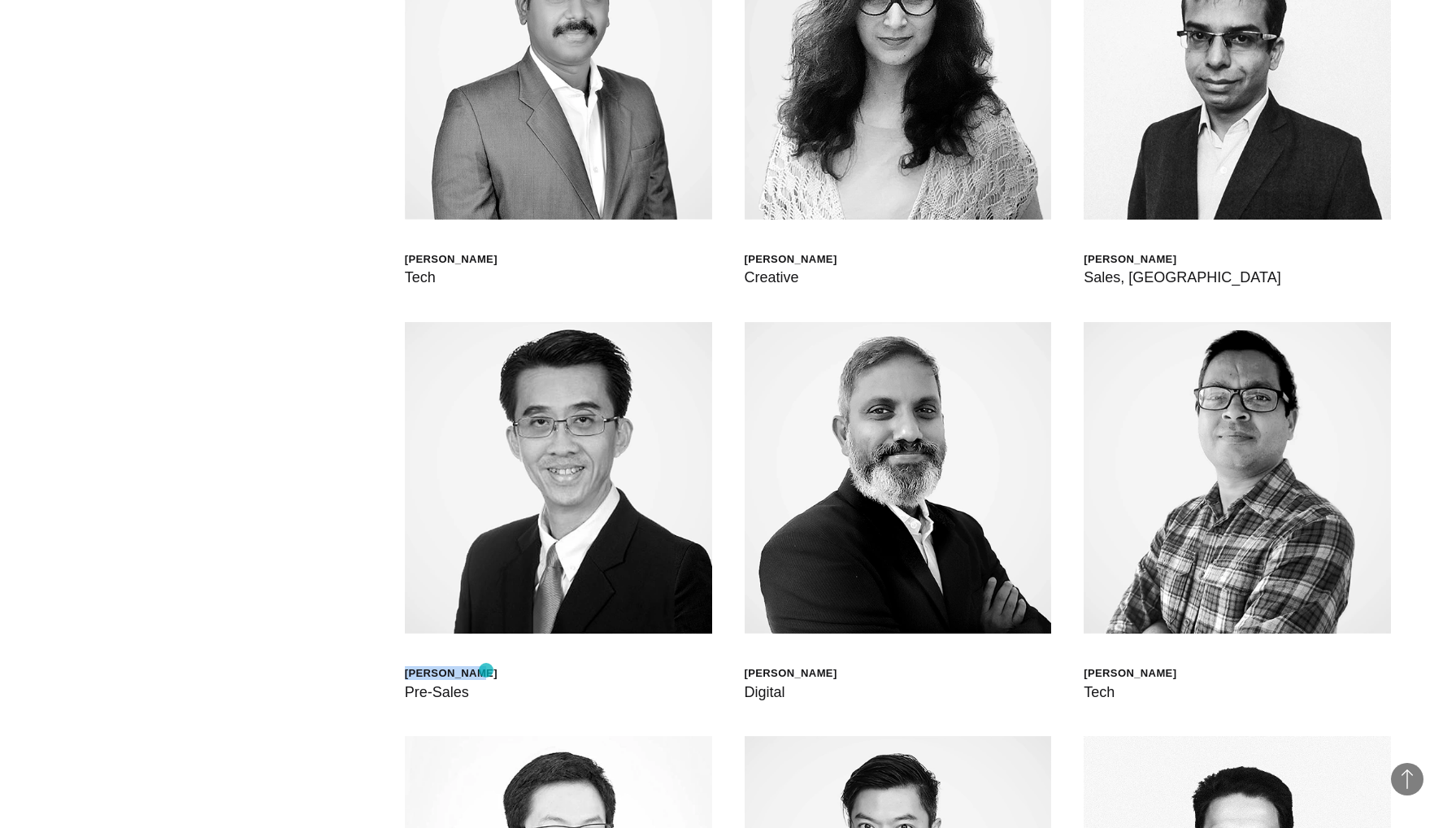
drag, startPoint x: 542, startPoint y: 676, endPoint x: 486, endPoint y: 671, distance: 56.2
click at [486, 671] on div "[PERSON_NAME] Pre-Sales" at bounding box center [558, 513] width 307 height 381
copy div "[PERSON_NAME]"
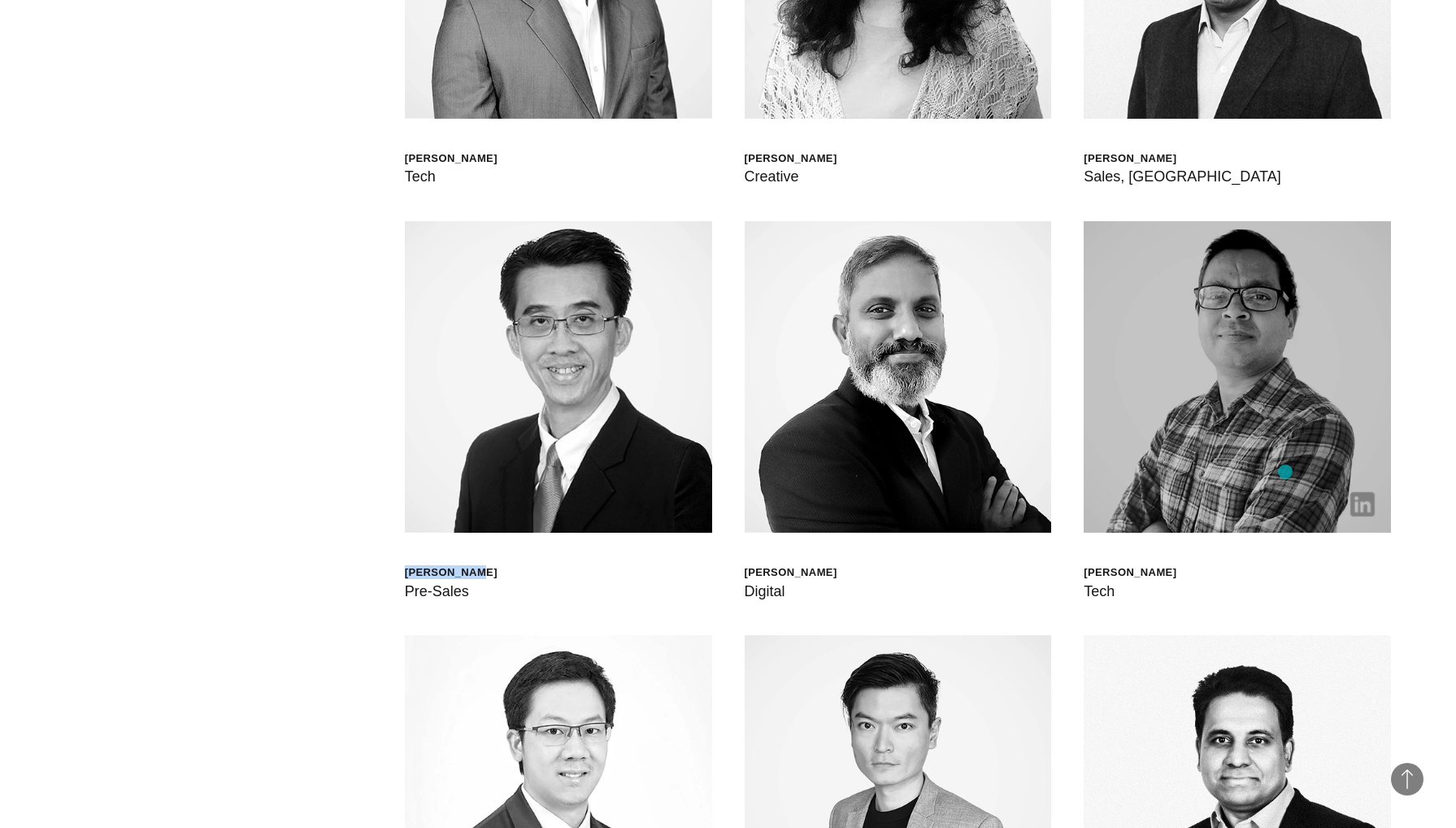
scroll to position [5630, 0]
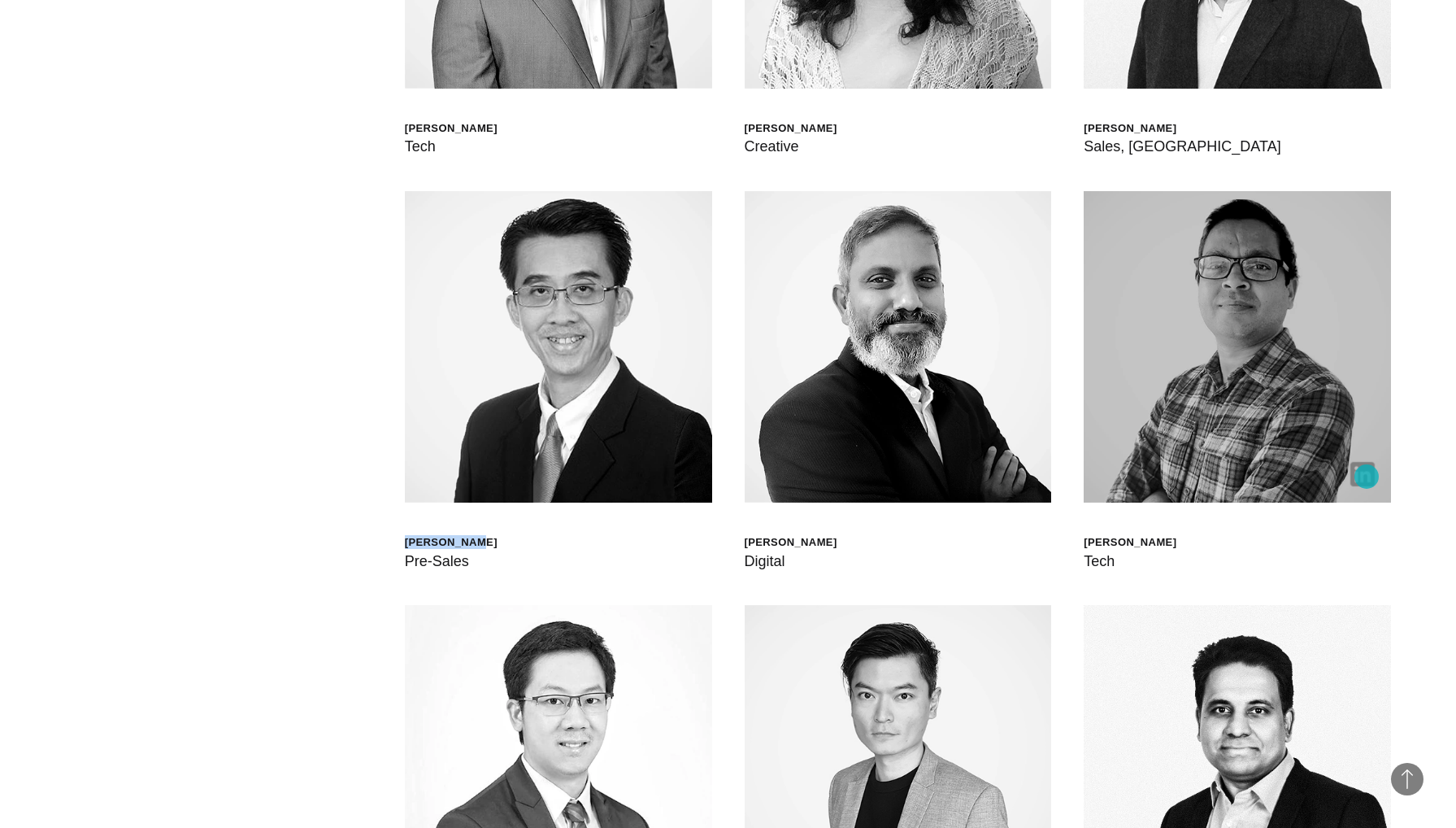
click at [1367, 477] on img at bounding box center [1363, 474] width 25 height 25
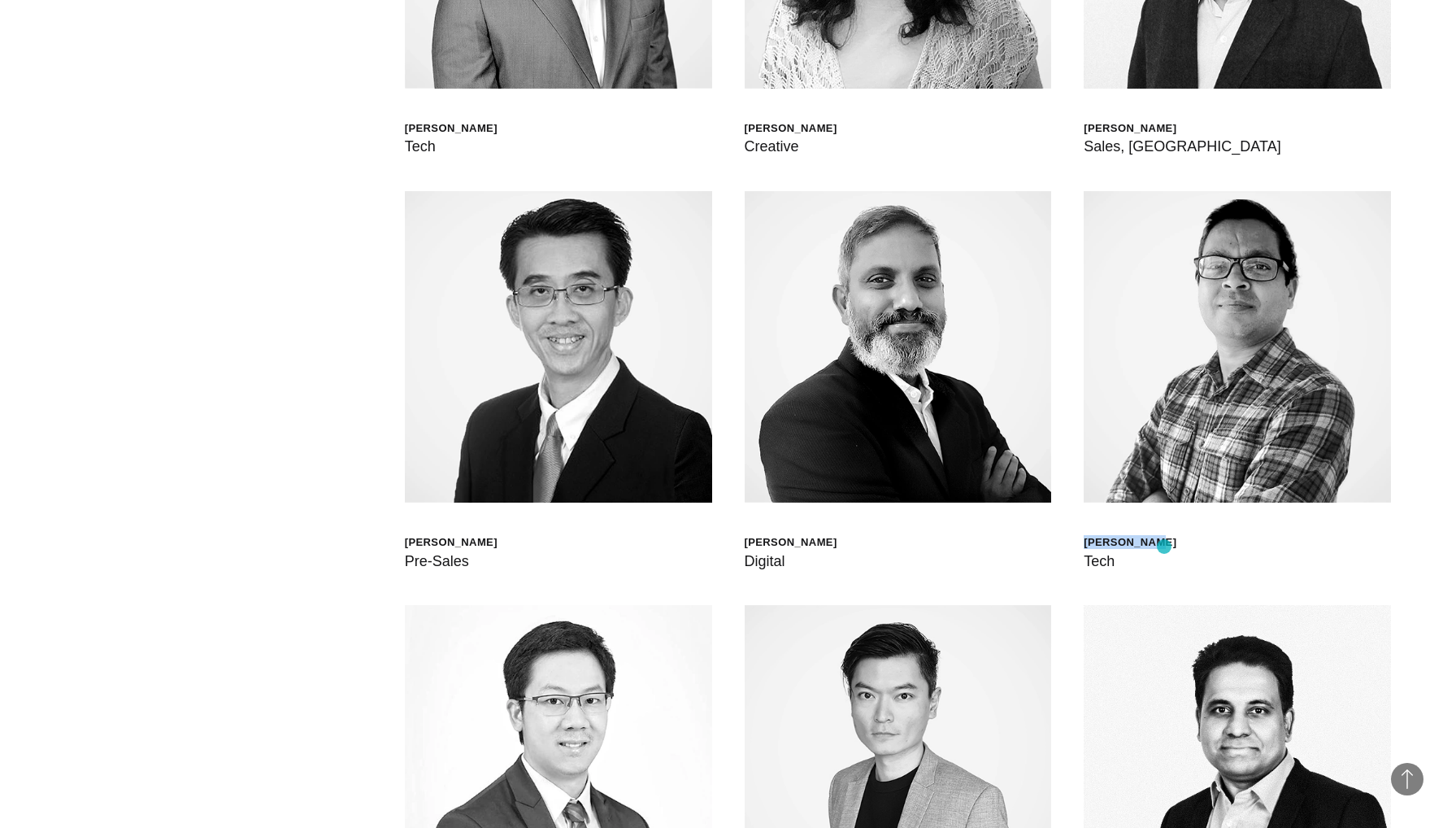
drag, startPoint x: 1226, startPoint y: 550, endPoint x: 1164, endPoint y: 546, distance: 62.1
click at [1164, 546] on div "[PERSON_NAME] Tech" at bounding box center [1237, 382] width 307 height 381
copy div "[PERSON_NAME]"
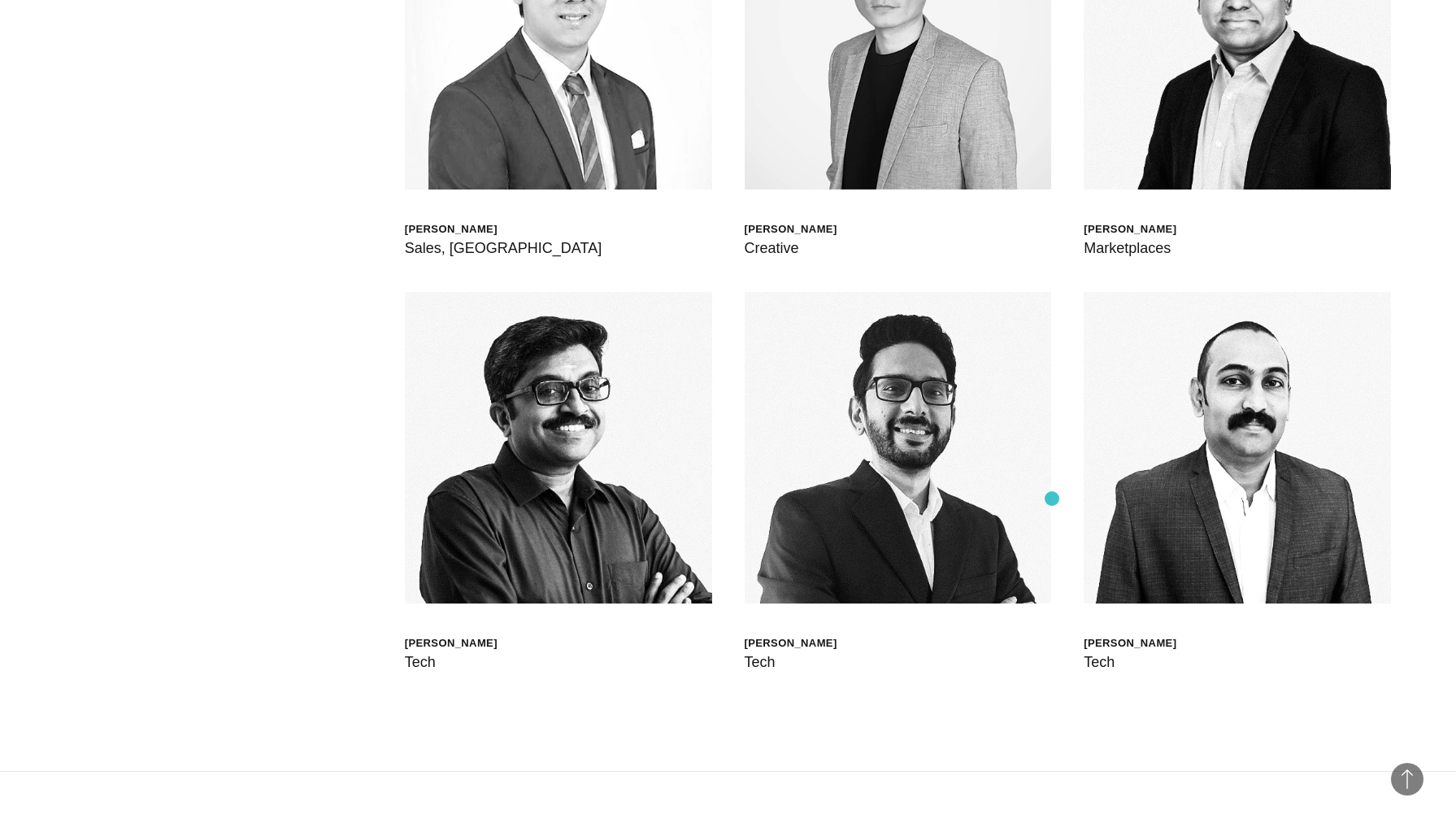
scroll to position [6363, 0]
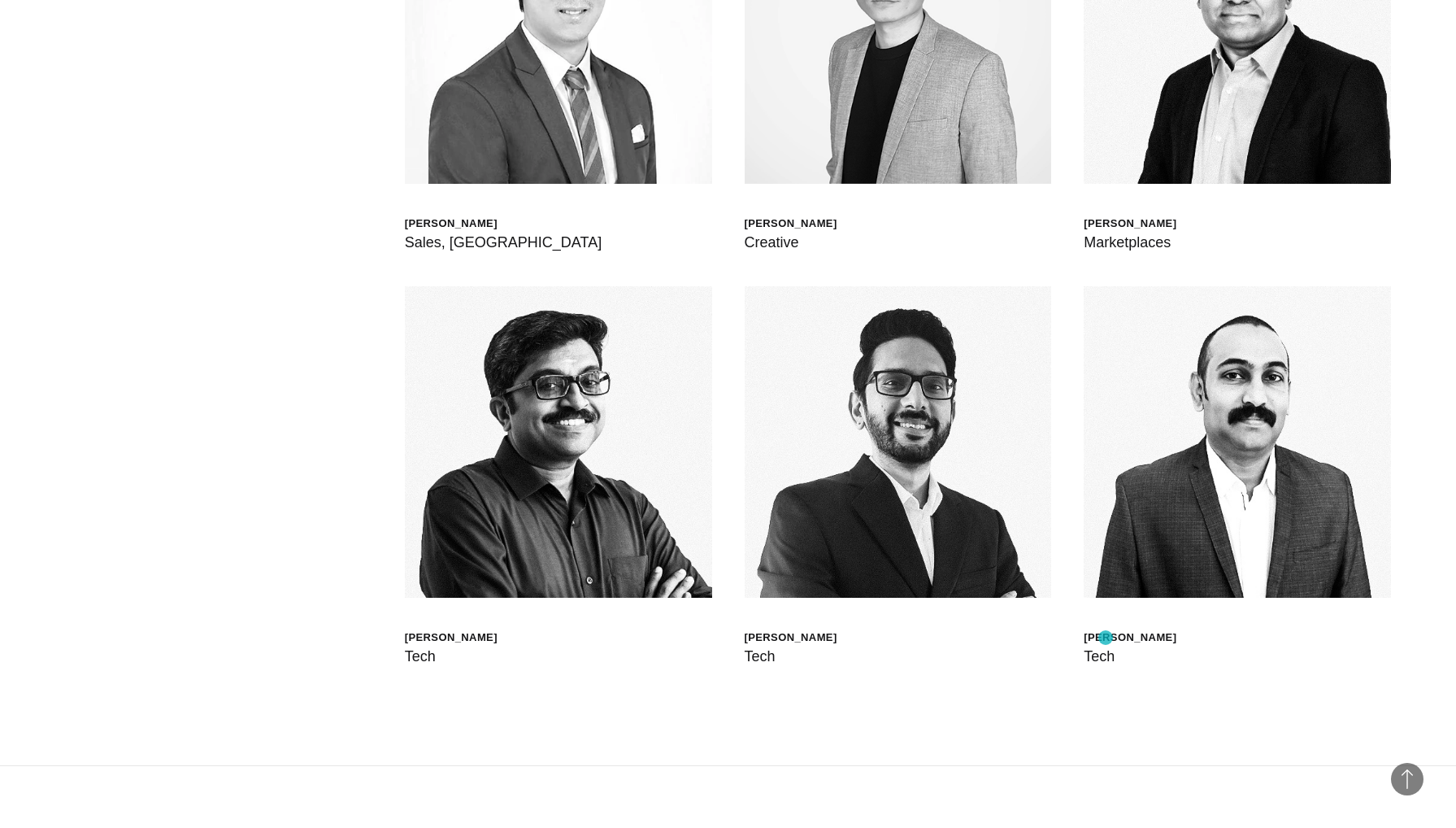
click at [1105, 637] on div "[PERSON_NAME]" at bounding box center [1130, 637] width 93 height 14
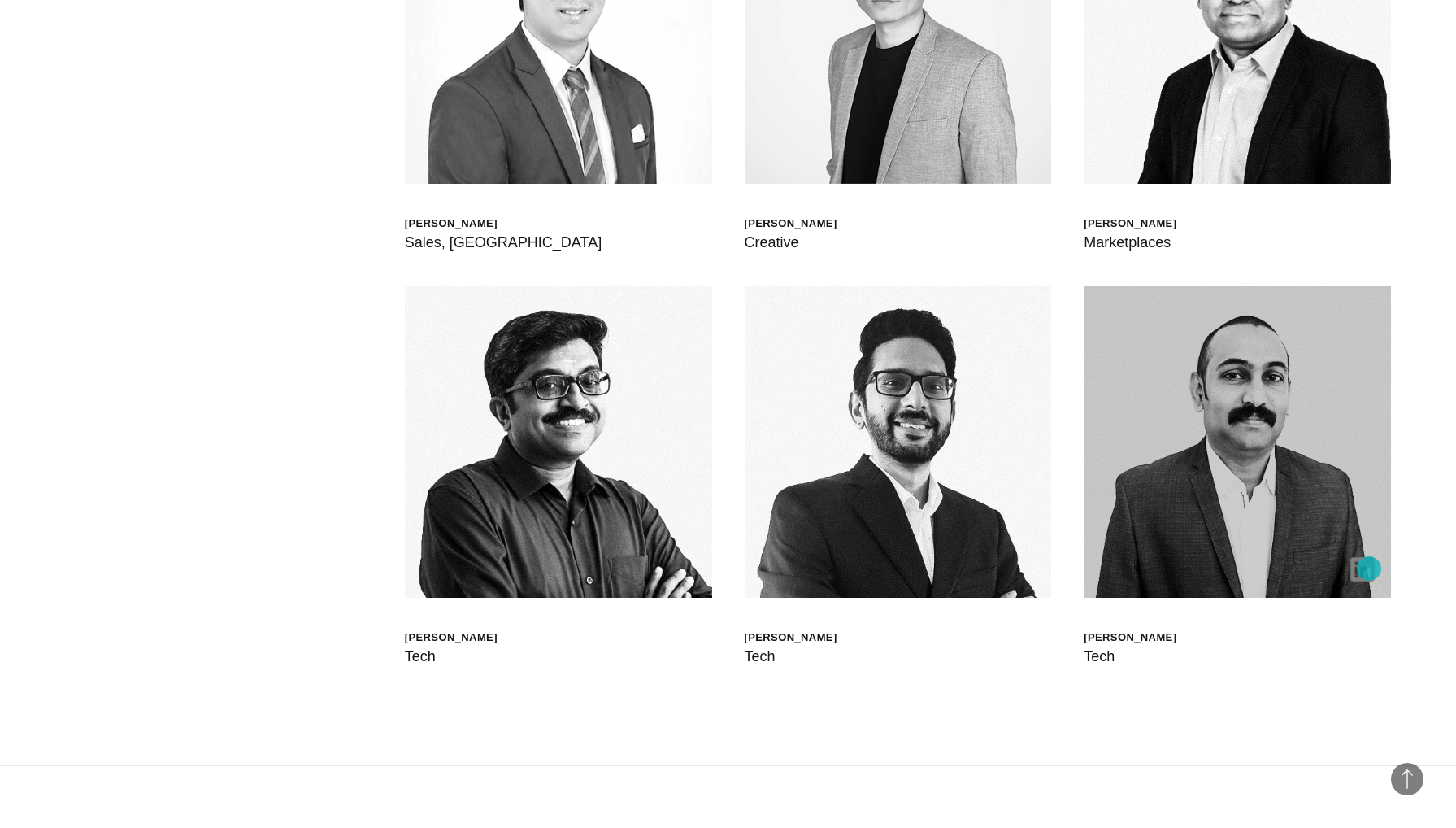
click at [1369, 569] on img at bounding box center [1363, 570] width 25 height 25
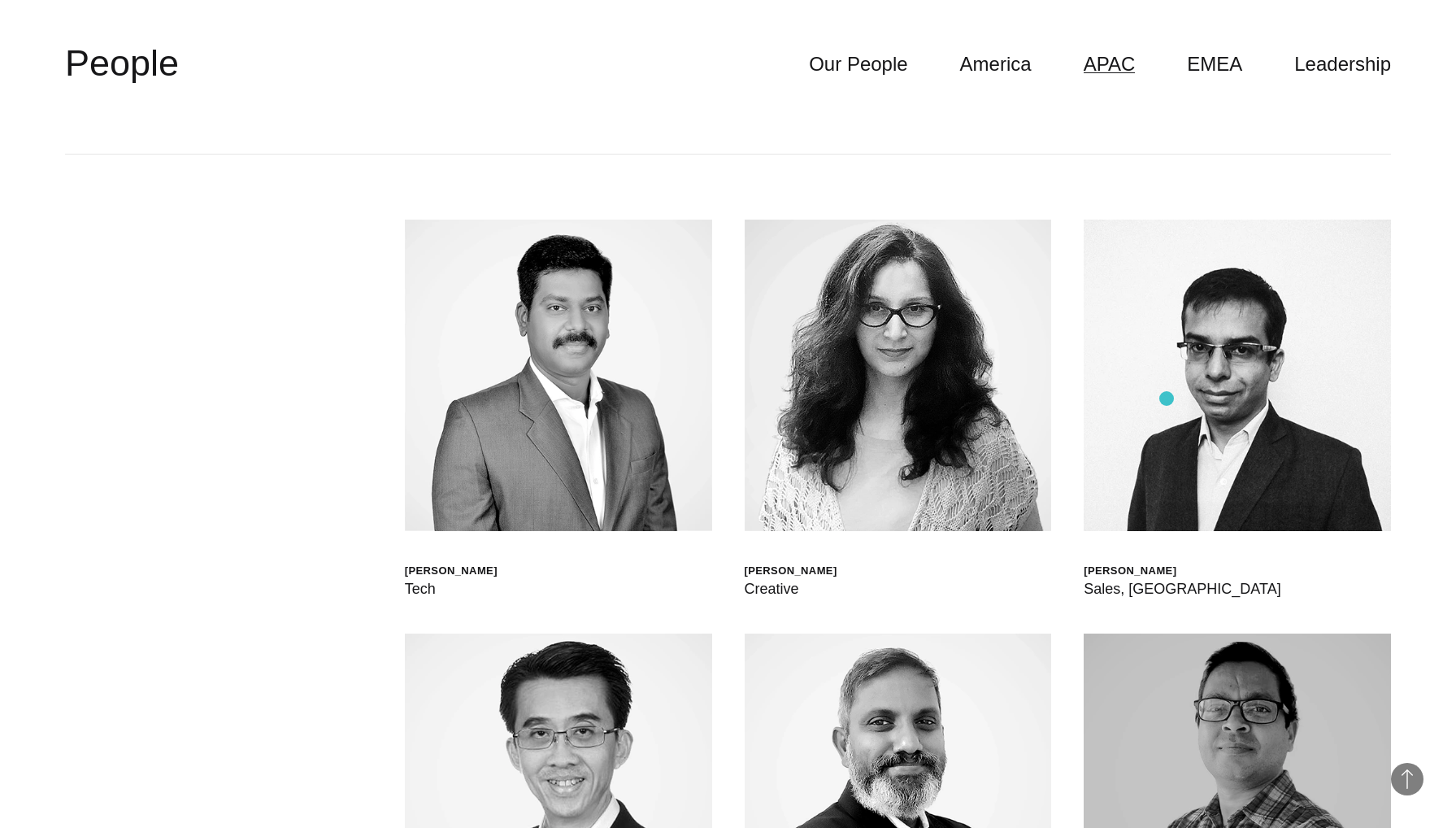
scroll to position [5134, 0]
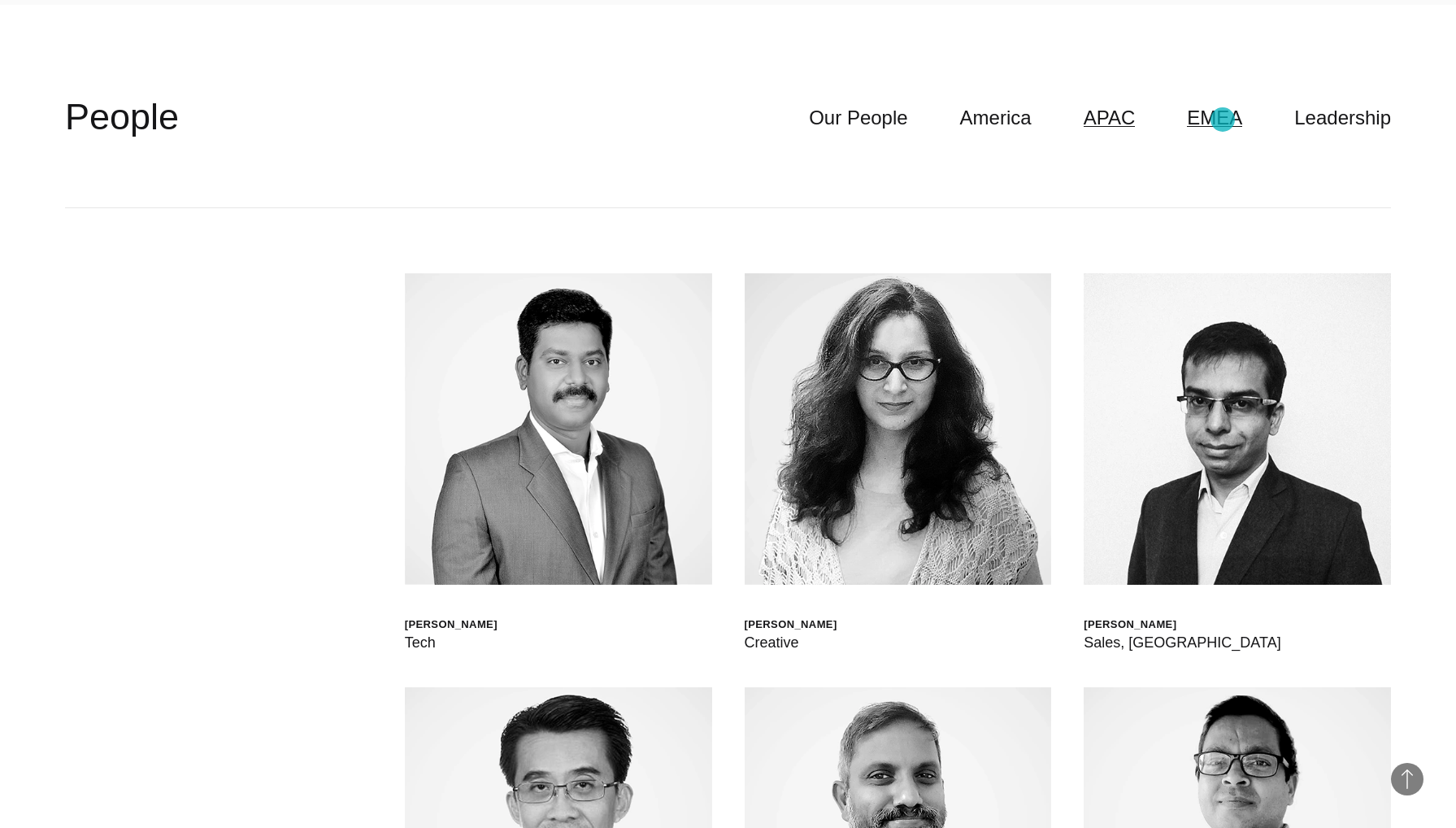
click at [1224, 120] on link "EMEA" at bounding box center [1214, 118] width 55 height 31
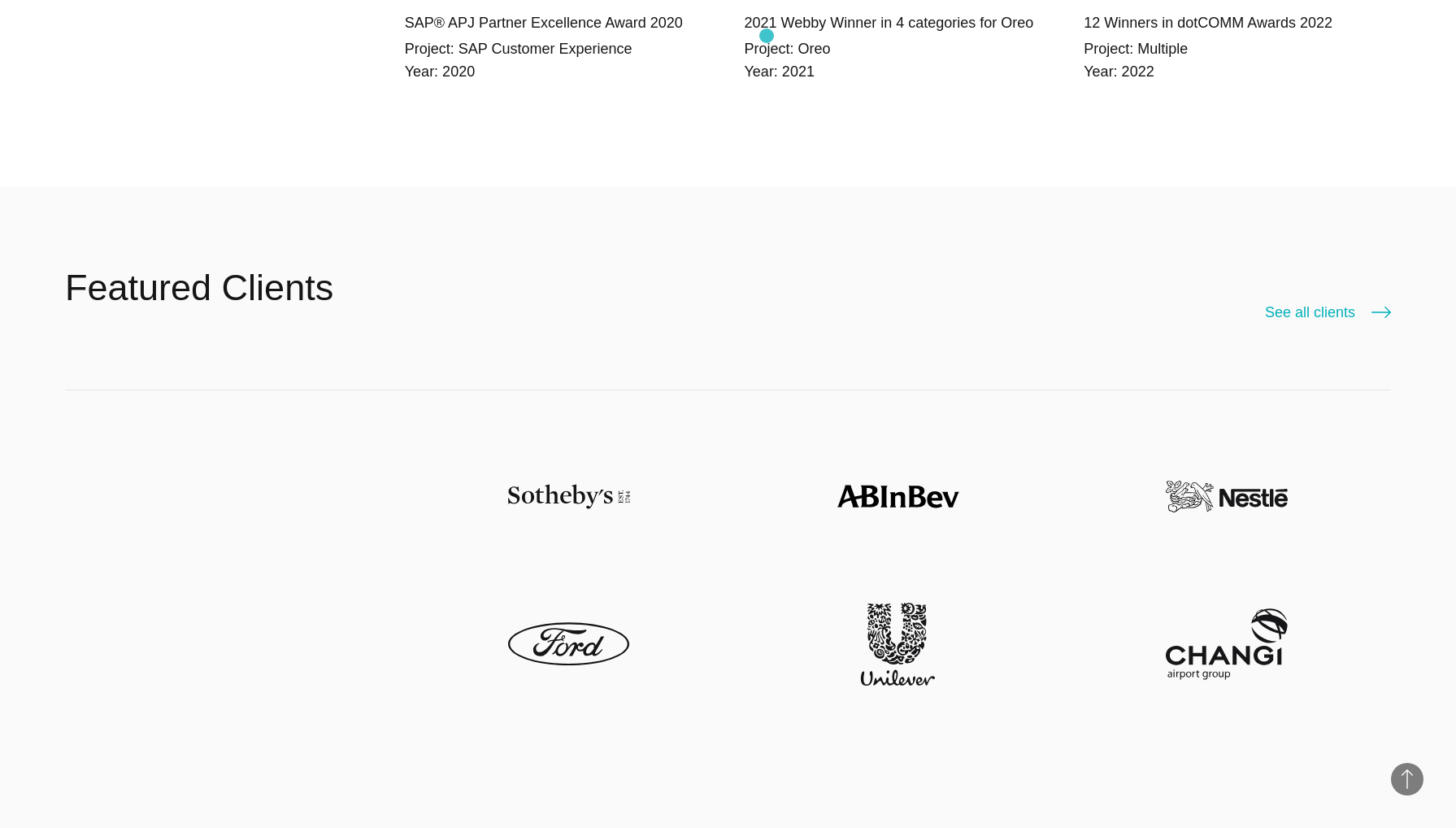
scroll to position [4112, 0]
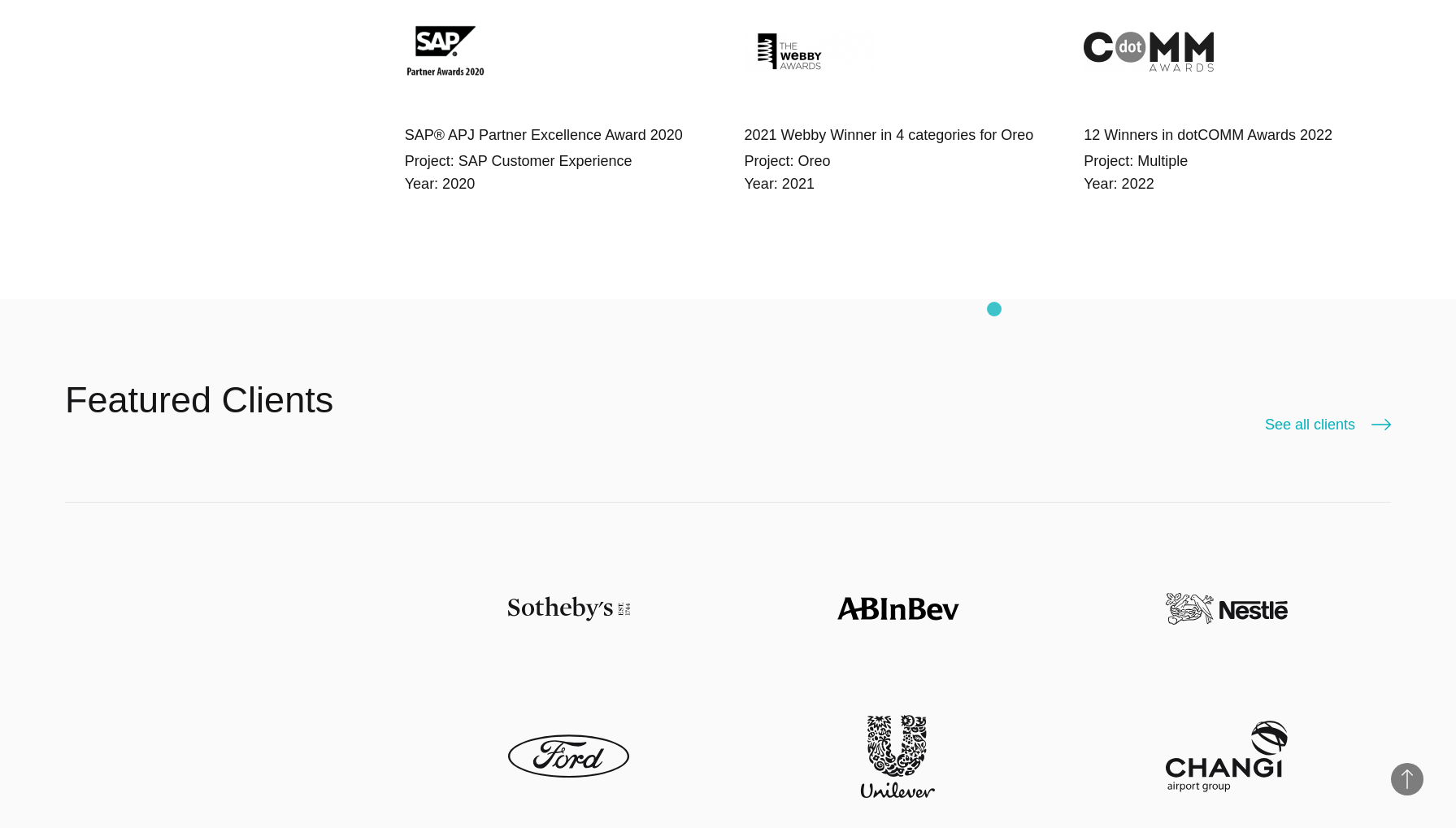
click at [993, 309] on header "Featured Clients See all clients" at bounding box center [728, 401] width 1326 height 203
